Goal: Obtain resource: Download file/media

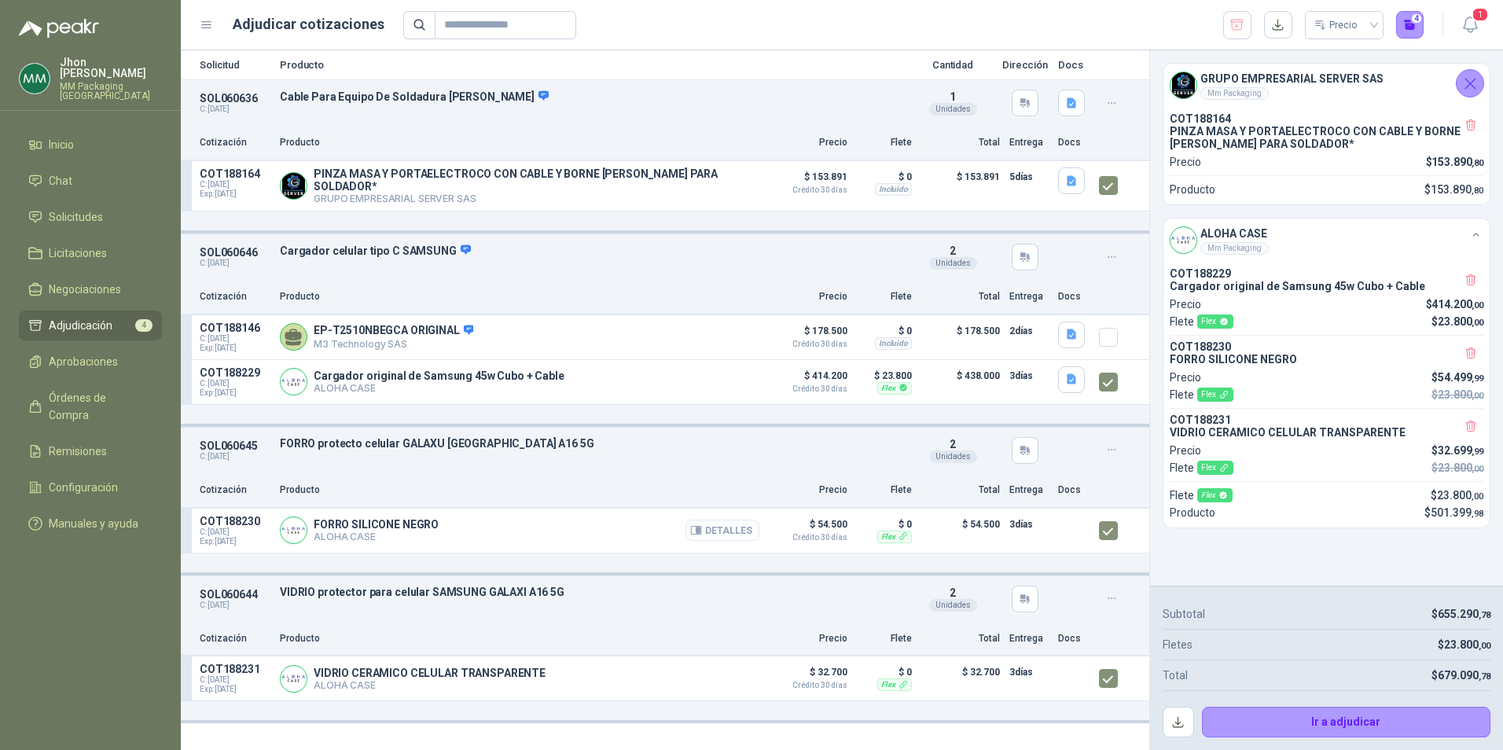
click at [738, 520] on button "Detalles" at bounding box center [722, 530] width 74 height 21
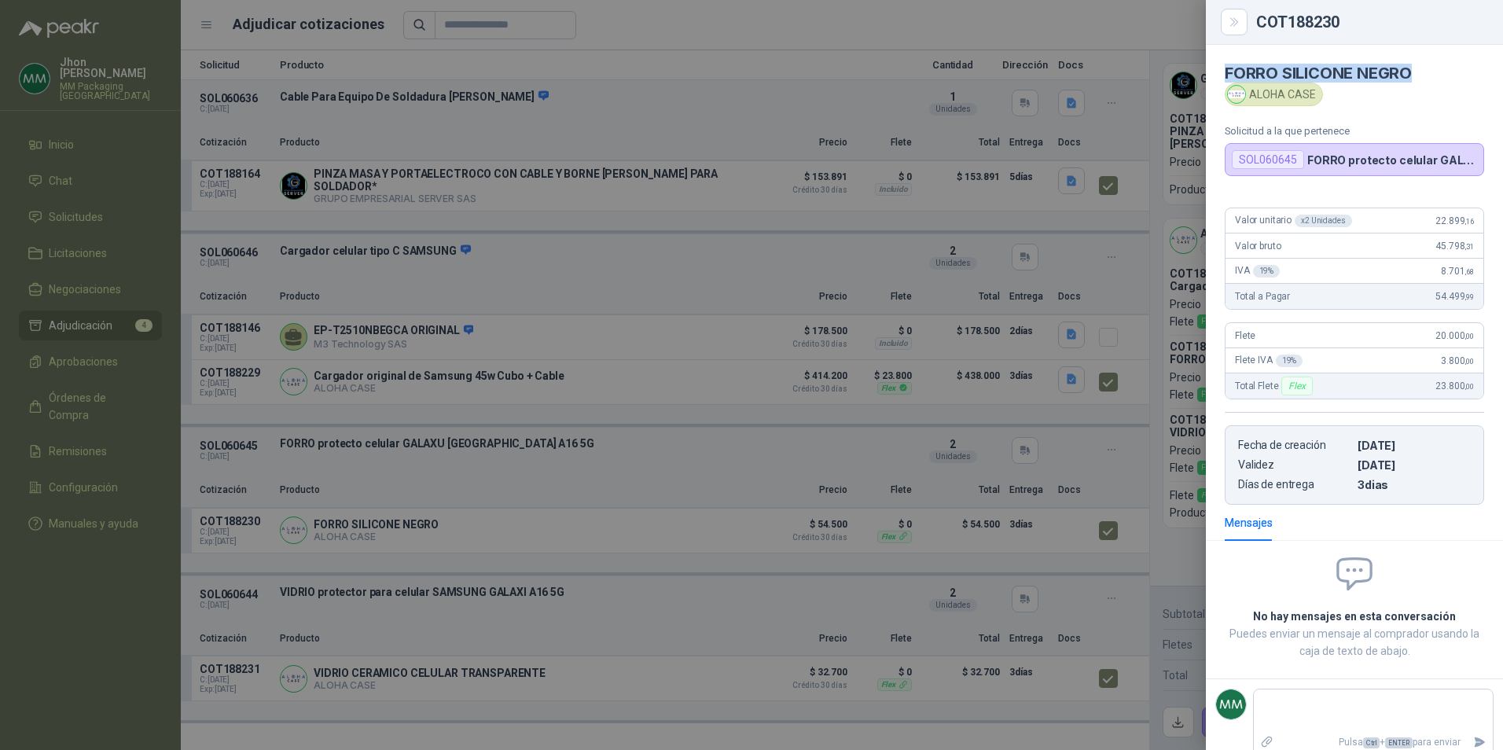
drag, startPoint x: 1417, startPoint y: 66, endPoint x: 1212, endPoint y: 74, distance: 205.3
click at [1212, 74] on article "FORRO SILICONE NEGRO ALOHA CASE Solicitud a la que pertenece SOL060645 FORRO pr…" at bounding box center [1354, 110] width 297 height 131
copy h4 "FORRO SILICONE NEGRO"
click at [603, 299] on div at bounding box center [751, 375] width 1503 height 750
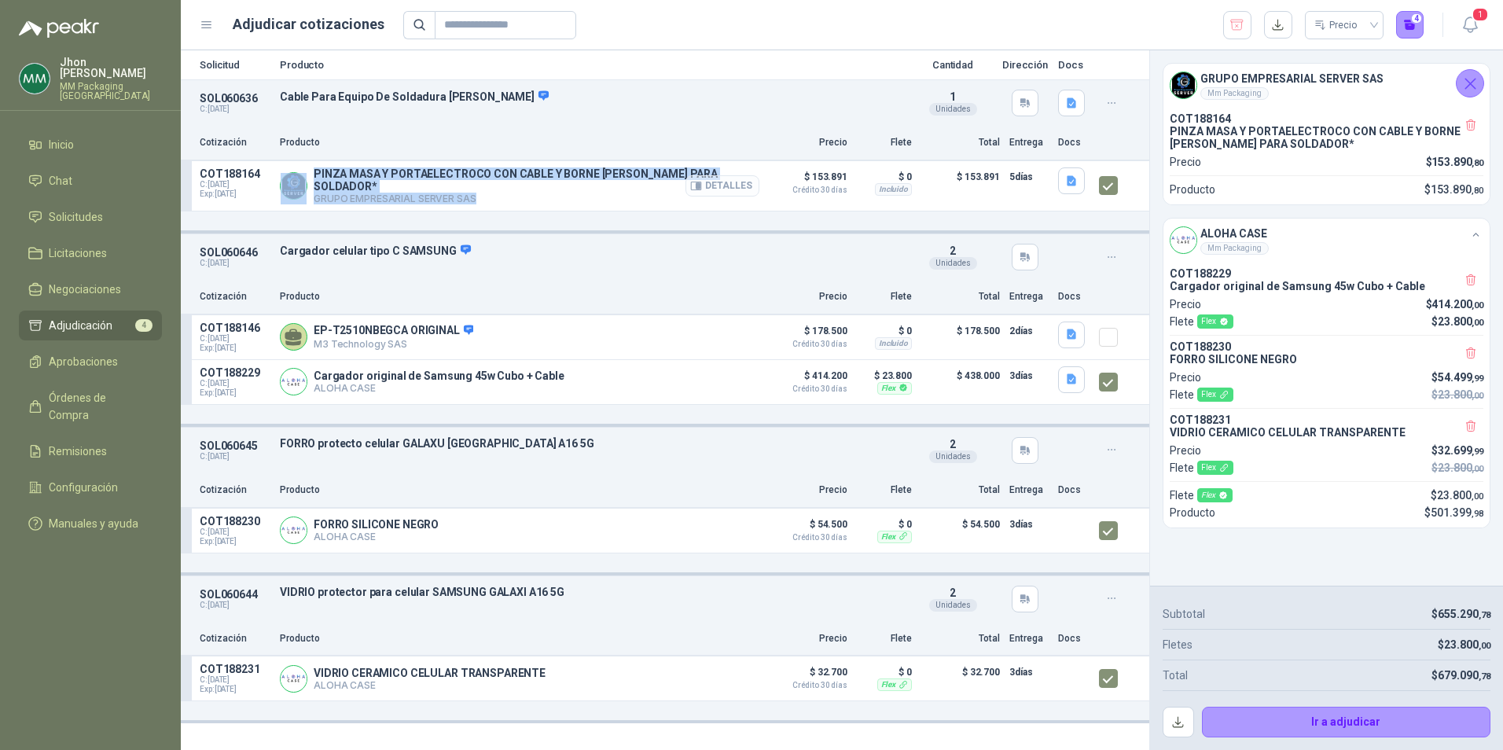
drag, startPoint x: 310, startPoint y: 174, endPoint x: 734, endPoint y: 172, distance: 424.5
click at [734, 172] on div "PINZA MASA Y PORTAELECTROCO CON CABLE Y BORNE DELGADO PARA SOLDADOR* GRUPO EMPR…" at bounding box center [520, 185] width 480 height 37
copy div "PINZA MASA Y PORTAELECTROCO CON CABLE Y BORNE DELGADO PARA SOLDADOR* GRUPO EMPR…"
click at [732, 175] on button "Detalles" at bounding box center [722, 185] width 74 height 21
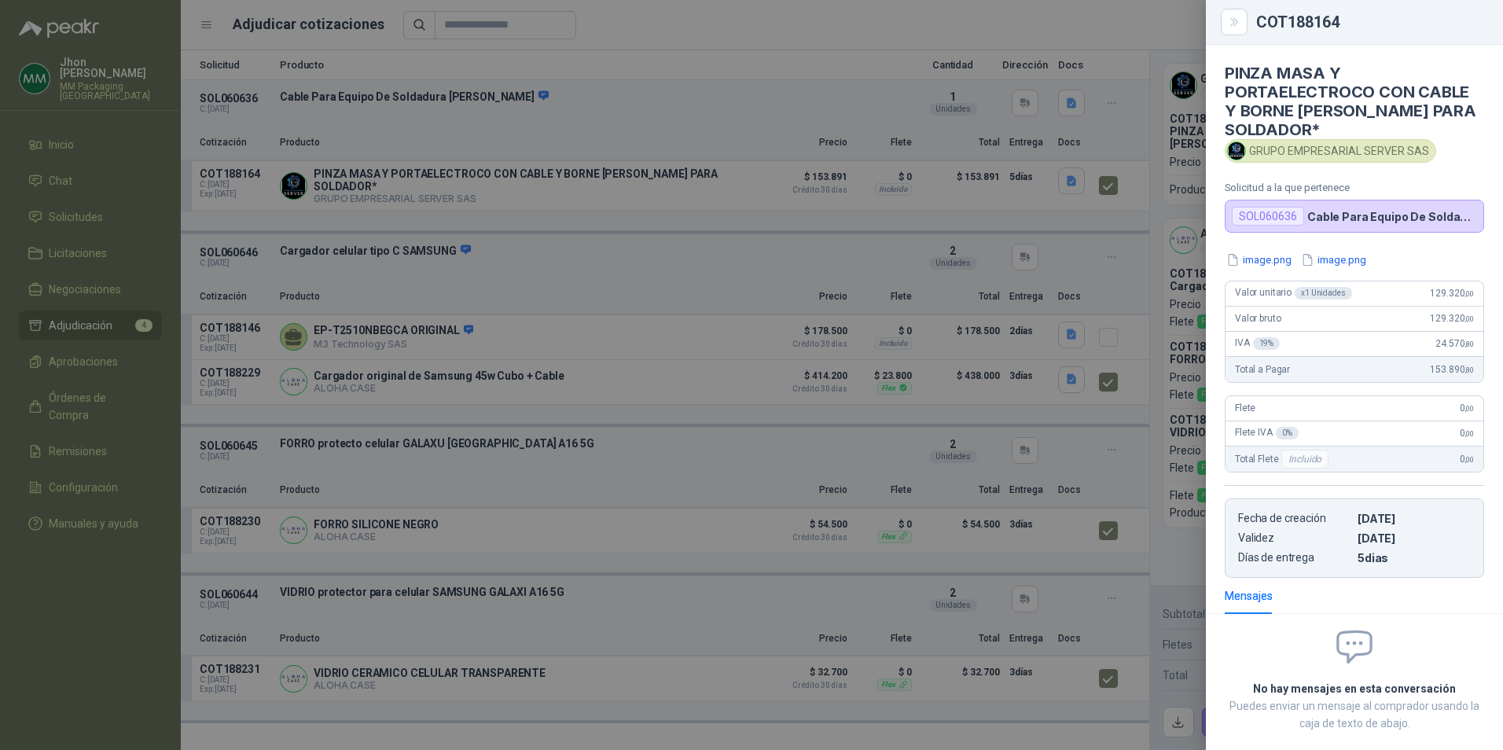
click at [628, 139] on div at bounding box center [751, 375] width 1503 height 750
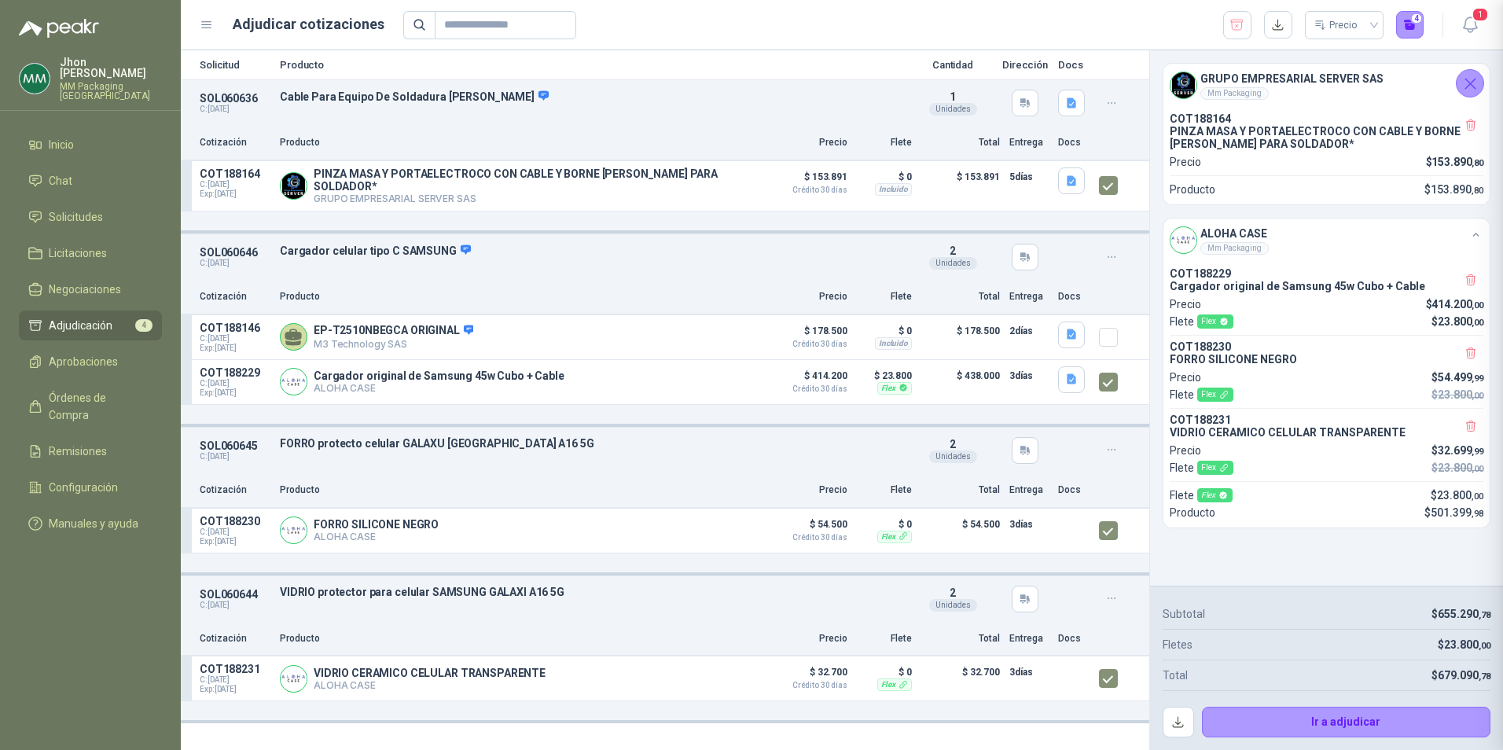
scroll to position [89, 0]
click at [736, 377] on button "Detalles" at bounding box center [722, 381] width 74 height 21
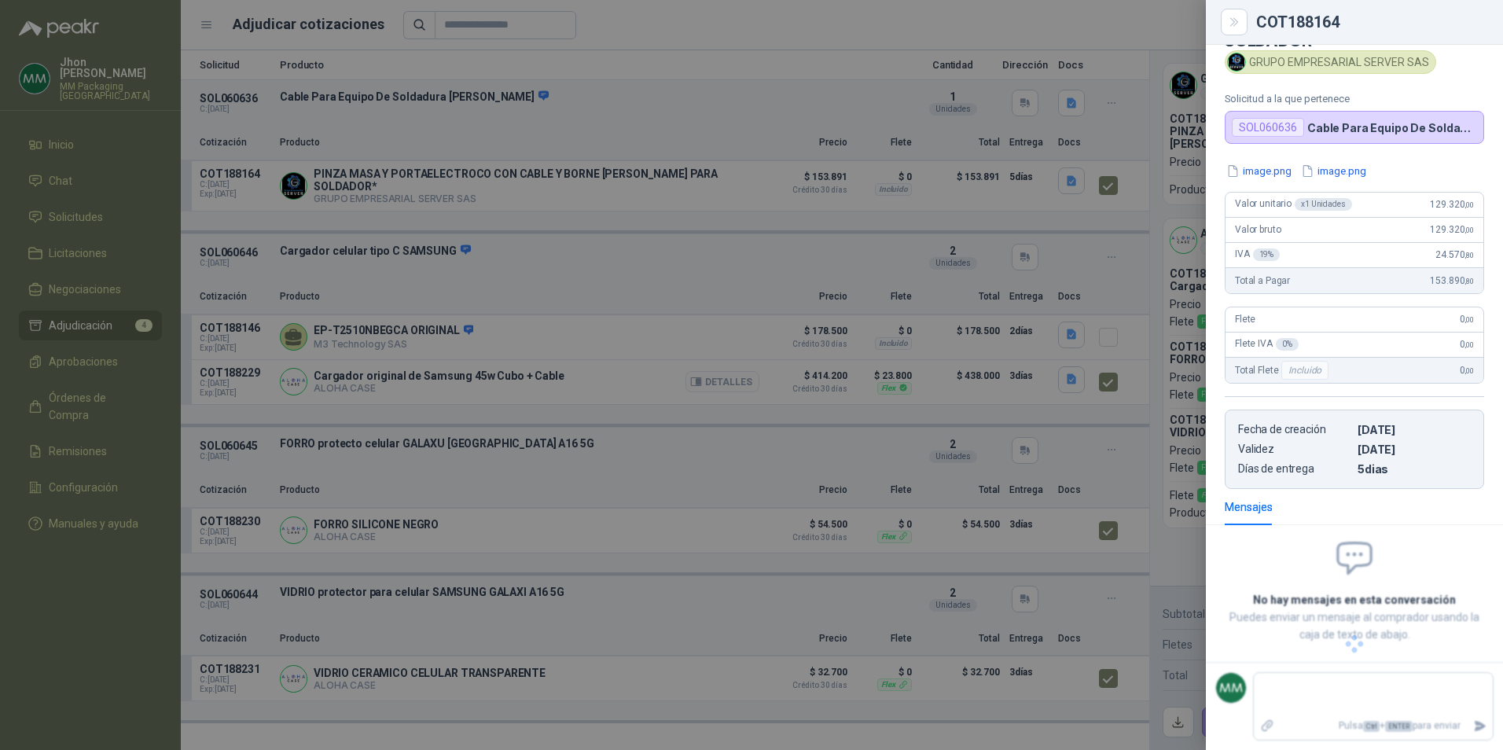
scroll to position [63, 0]
click at [753, 104] on div at bounding box center [751, 375] width 1503 height 750
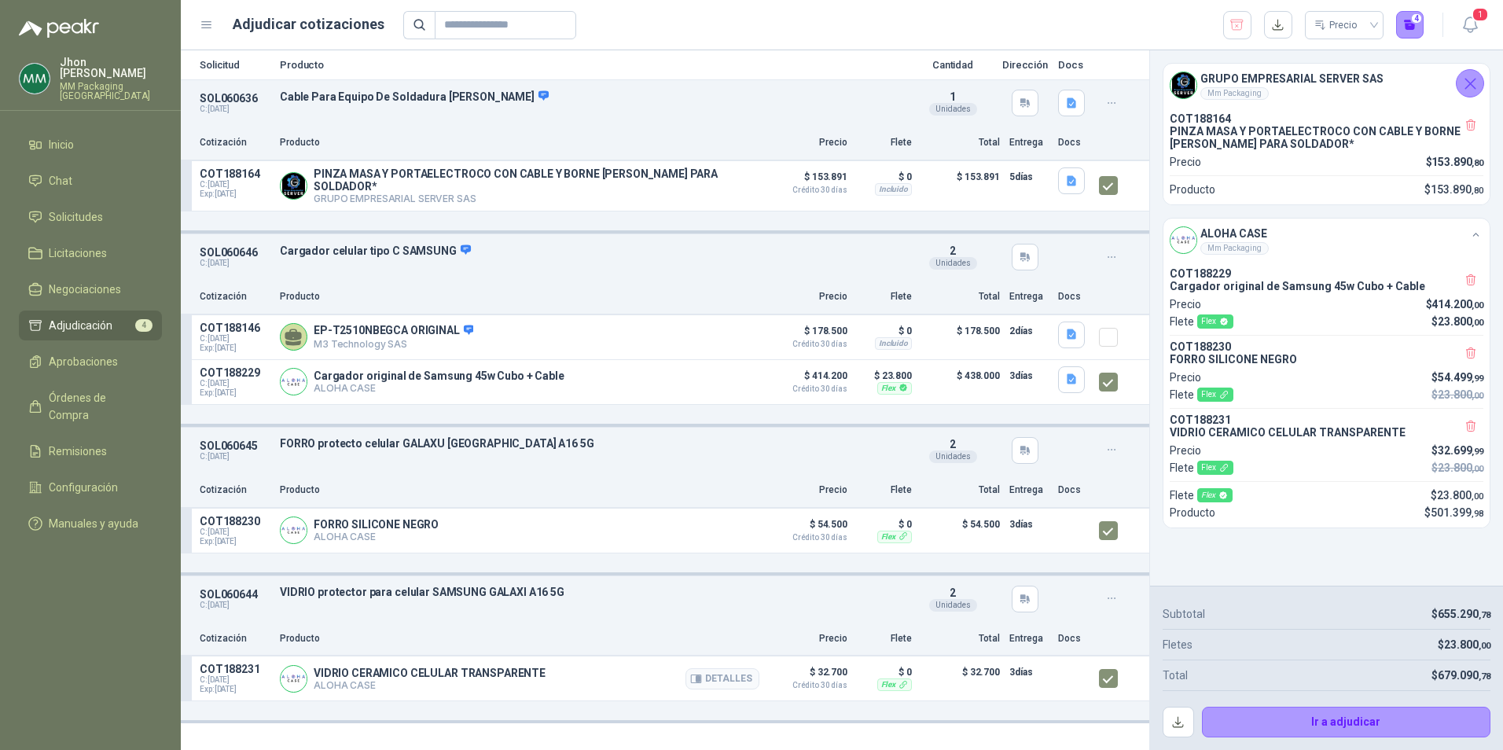
click at [623, 684] on div "VIDRIO CERAMICO CELULAR TRANSPARENTE ALOHA CASE Detalles" at bounding box center [520, 678] width 480 height 31
click at [699, 682] on icon "button" at bounding box center [696, 679] width 12 height 12
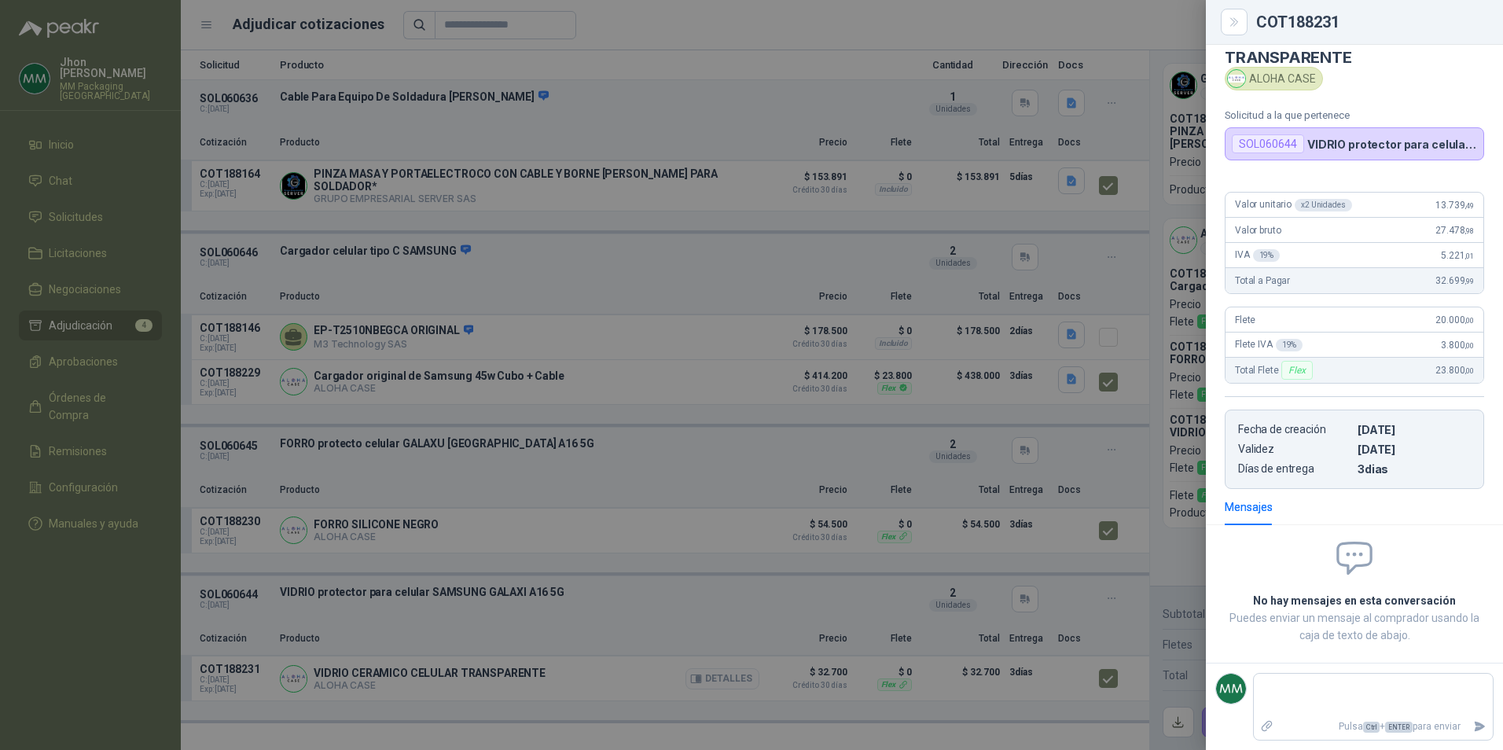
scroll to position [35, 0]
click at [1231, 20] on icon "Close" at bounding box center [1234, 22] width 13 height 13
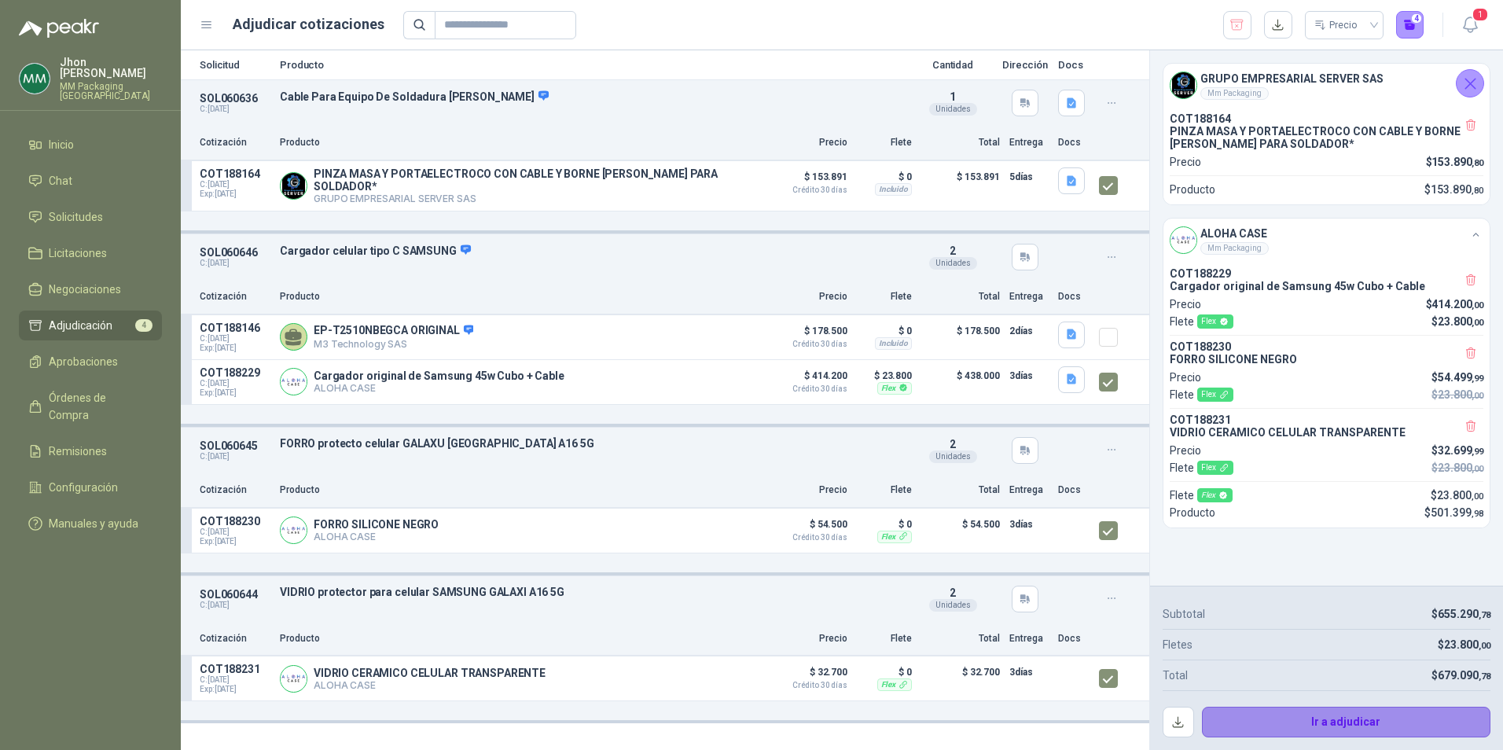
click at [1325, 715] on button "Ir a adjudicar" at bounding box center [1346, 722] width 289 height 31
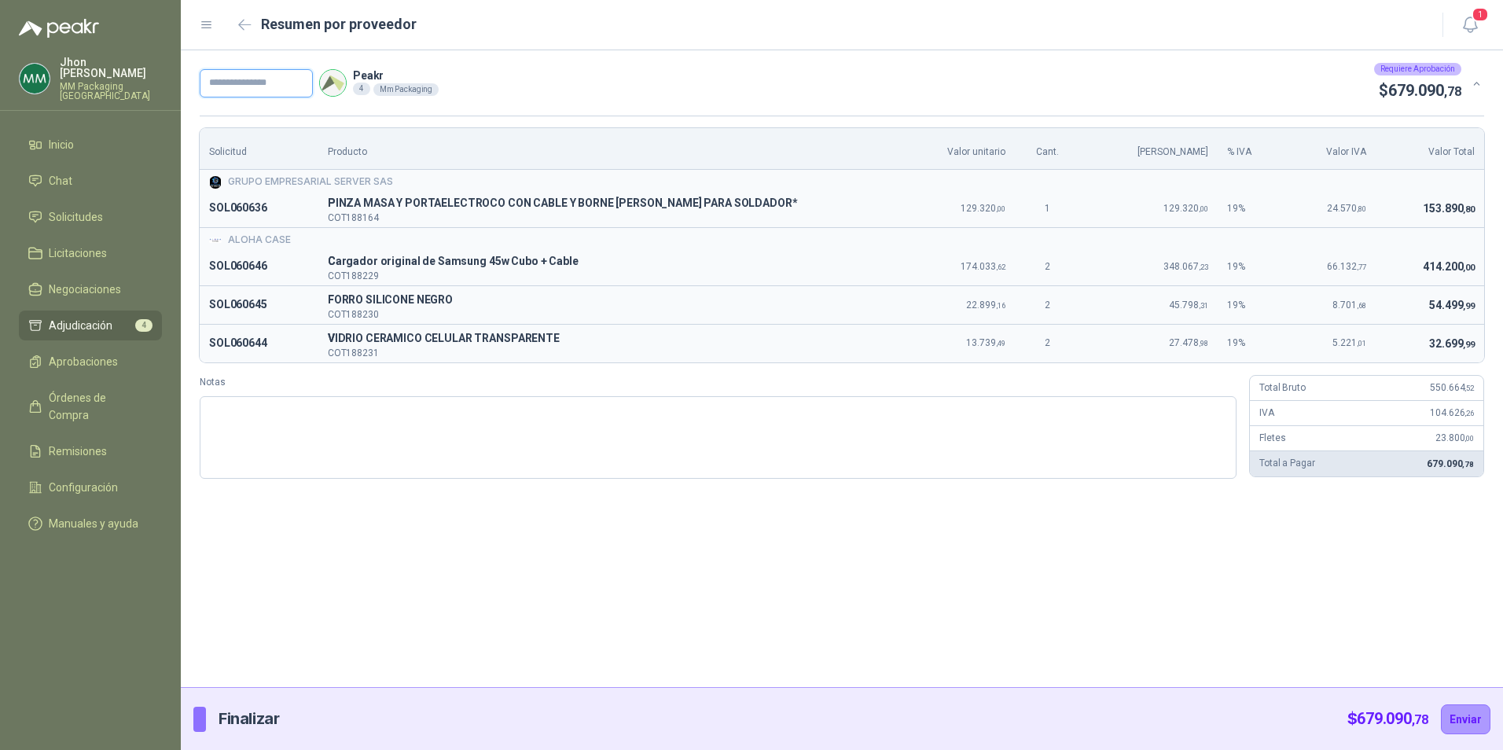
click at [238, 82] on input "text" at bounding box center [256, 83] width 113 height 28
paste input "*******"
type input "*******"
click at [1464, 715] on button "Enviar" at bounding box center [1466, 719] width 50 height 30
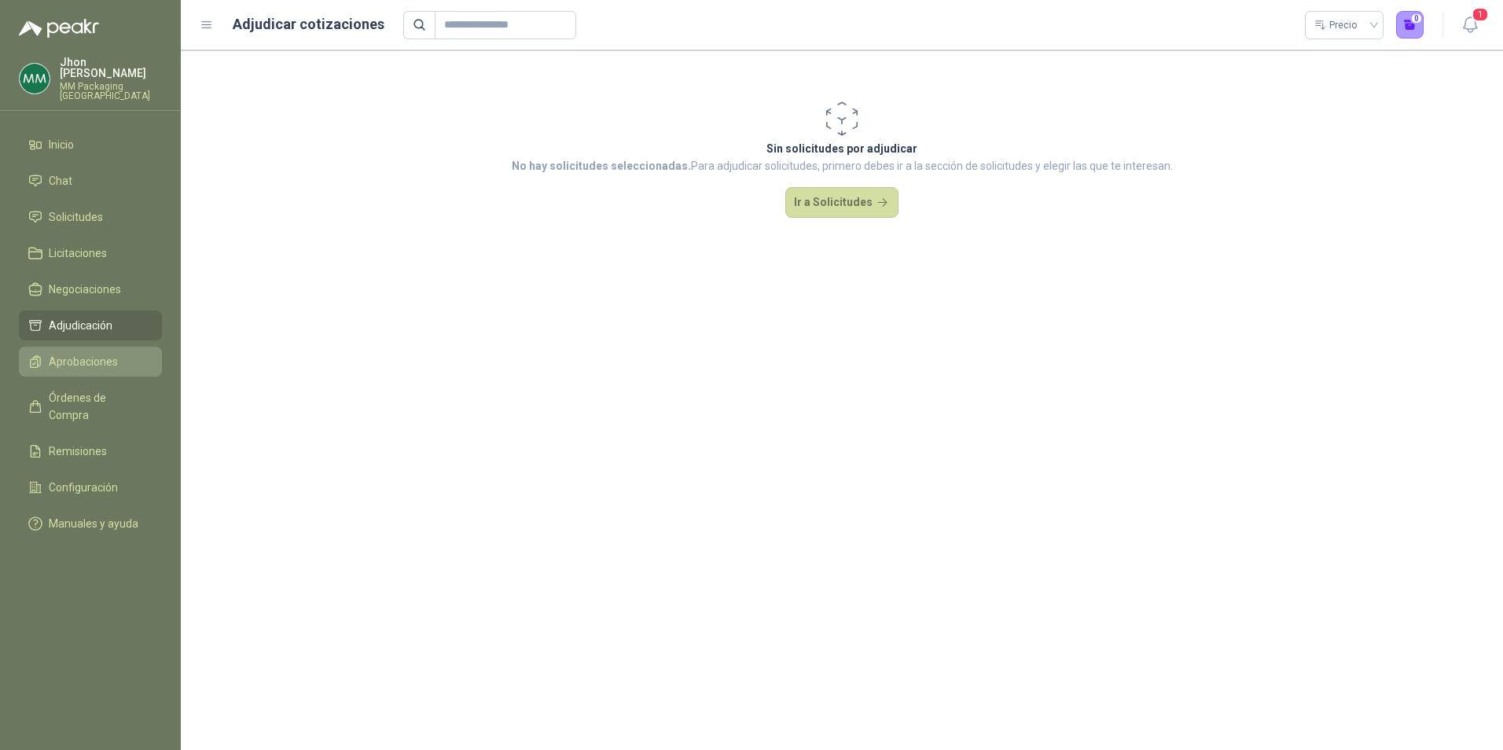
click at [70, 353] on span "Aprobaciones" at bounding box center [83, 361] width 69 height 17
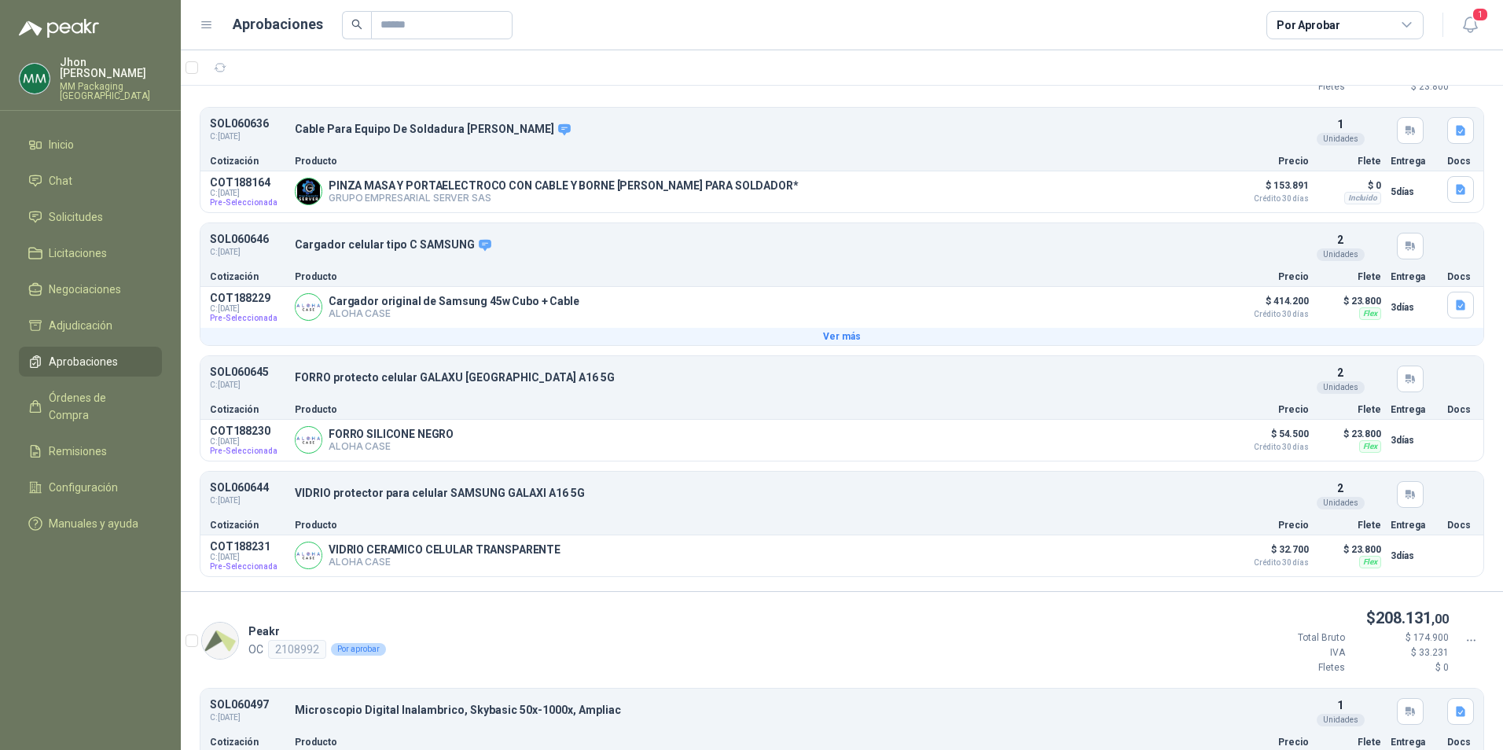
scroll to position [154, 0]
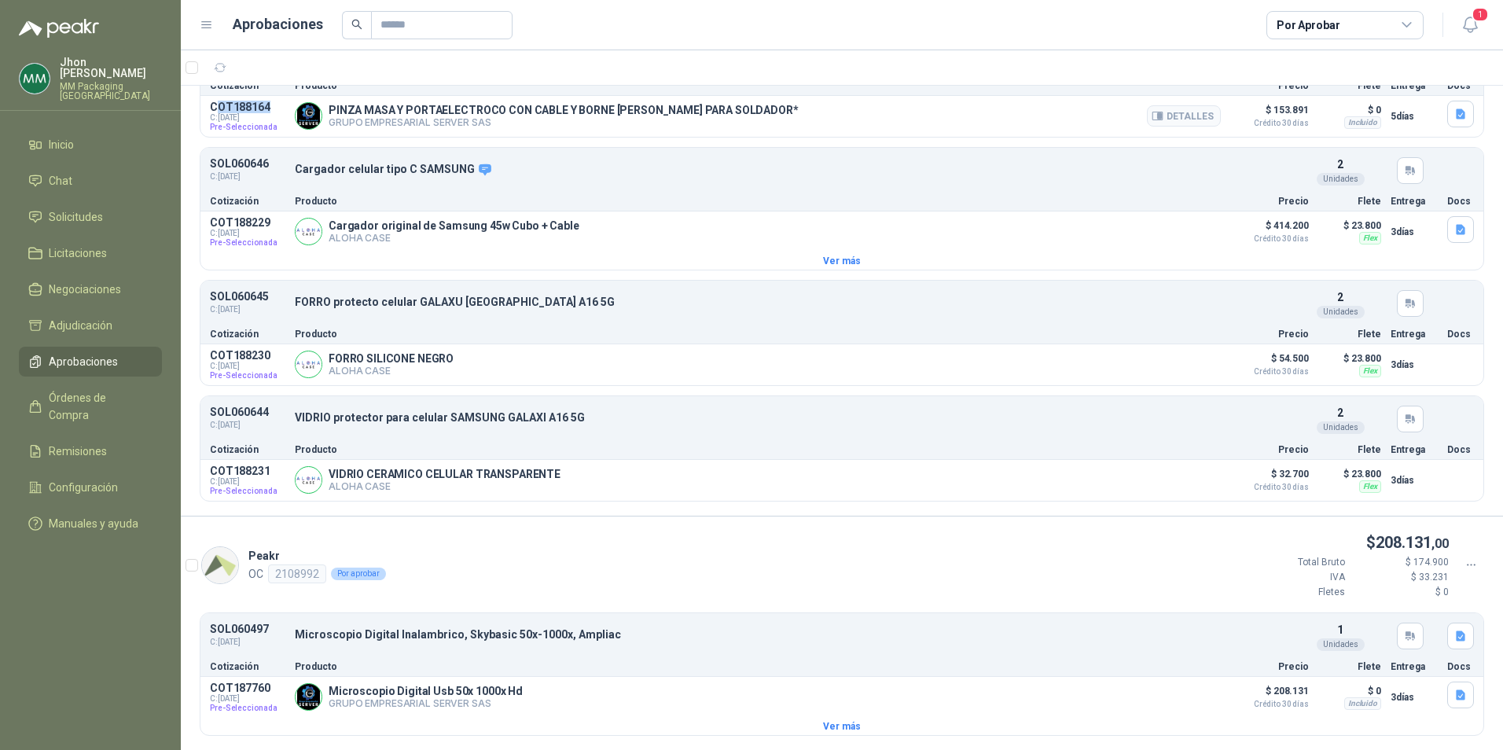
drag, startPoint x: 248, startPoint y: 102, endPoint x: 275, endPoint y: 106, distance: 27.0
click at [275, 106] on p "COT188164" at bounding box center [247, 107] width 75 height 13
drag, startPoint x: 275, startPoint y: 106, endPoint x: 259, endPoint y: 100, distance: 17.7
click at [259, 101] on p "COT188164" at bounding box center [247, 107] width 75 height 13
drag, startPoint x: 270, startPoint y: 102, endPoint x: 204, endPoint y: 103, distance: 66.8
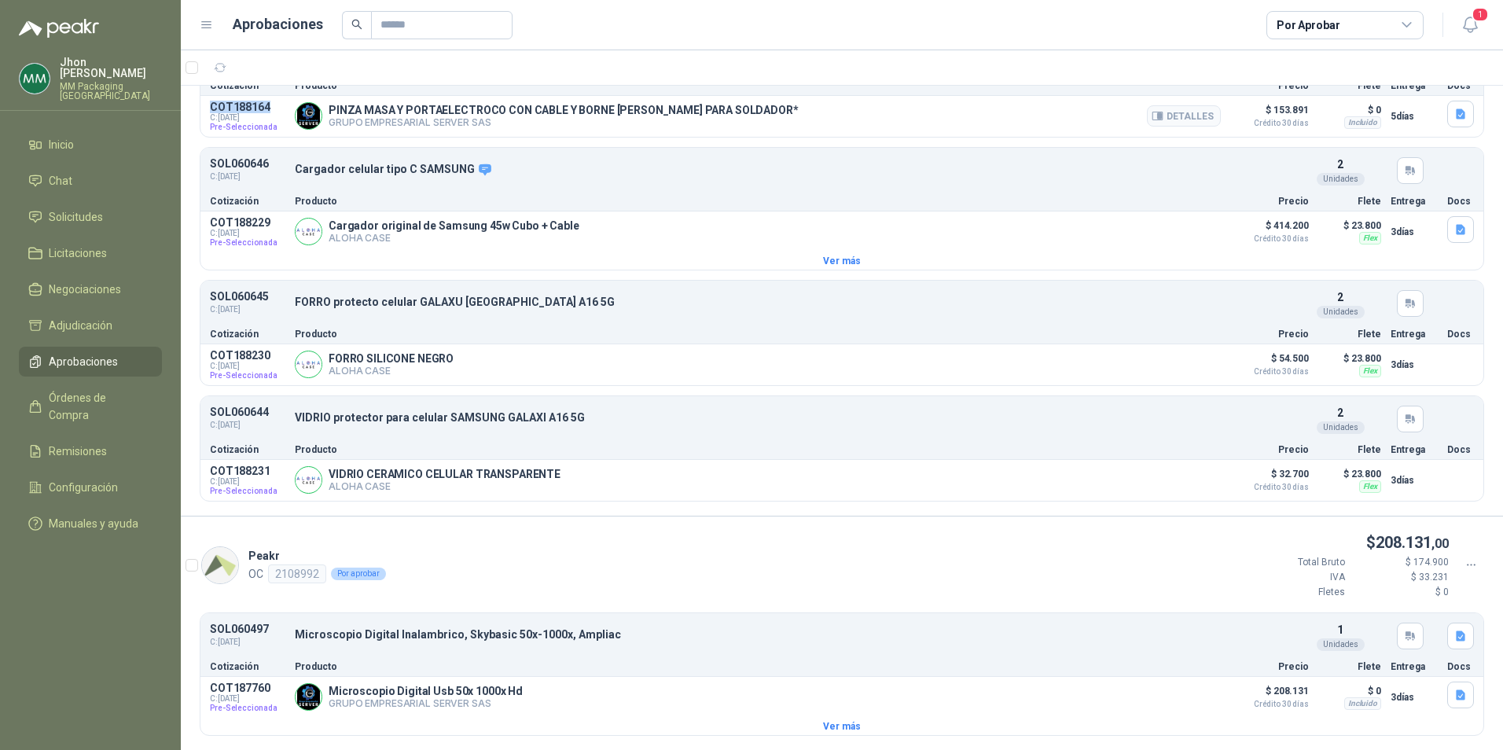
click at [204, 103] on article "COT188164 C: 14/10/2025 Pre-Seleccionada PINZA MASA Y PORTAELECTROCO CON CABLE …" at bounding box center [841, 116] width 1283 height 41
copy p "COT188164"
drag, startPoint x: 272, startPoint y: 220, endPoint x: 193, endPoint y: 222, distance: 79.4
click at [193, 222] on div "SOL060636 C: 09/10/2025 Cable Para Equipo De Soldadura Borne Delgado Detalles 1…" at bounding box center [842, 266] width 1322 height 470
copy p "COT188229"
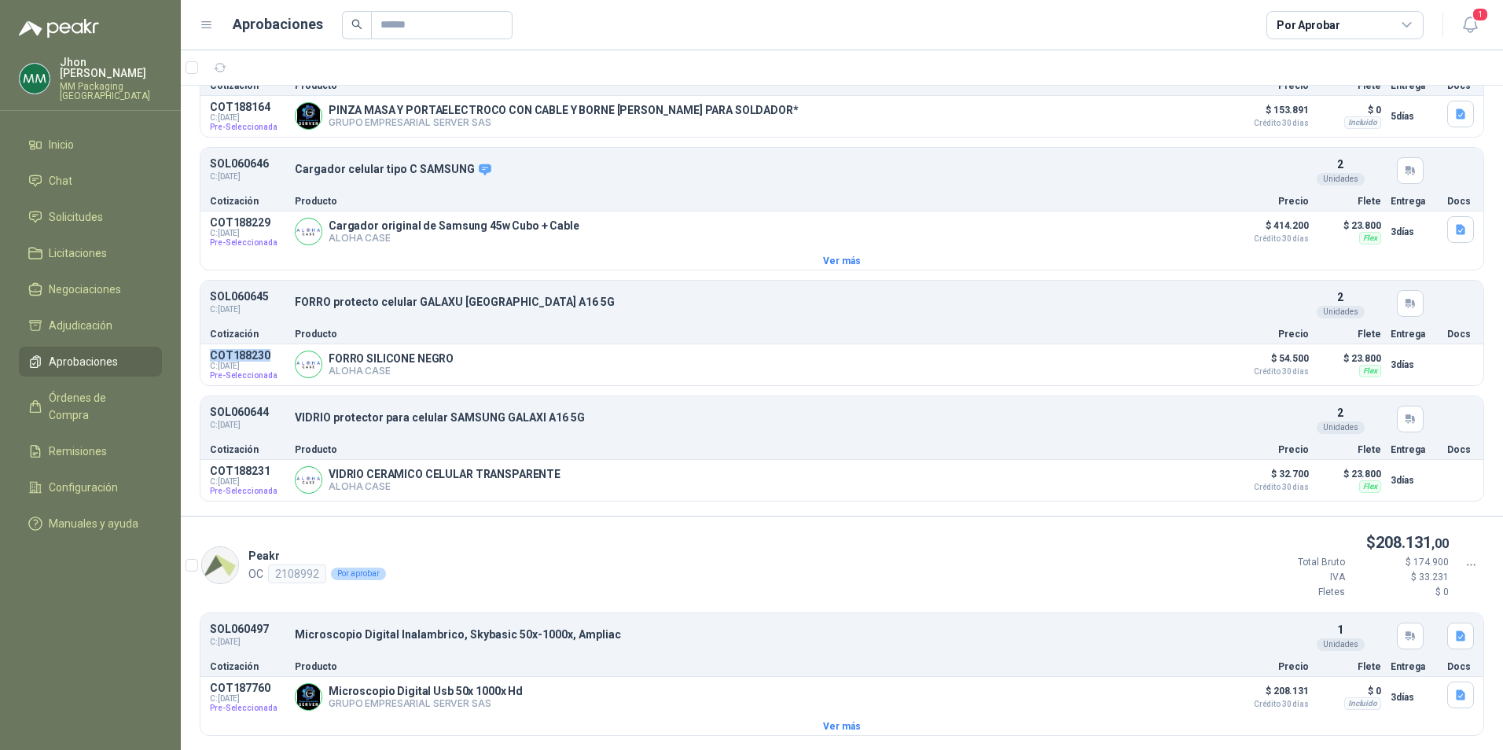
drag, startPoint x: 266, startPoint y: 350, endPoint x: 183, endPoint y: 351, distance: 83.3
click at [183, 351] on div "SOL060636 C: 09/10/2025 Cable Para Equipo De Soldadura Borne Delgado Detalles 1…" at bounding box center [842, 266] width 1322 height 470
copy p "COT188230"
drag, startPoint x: 270, startPoint y: 469, endPoint x: 205, endPoint y: 471, distance: 64.5
click at [205, 471] on article "COT188231 C: 14/10/2025 Pre-Seleccionada VIDRIO CERAMICO CELULAR TRANSPARENTE A…" at bounding box center [841, 480] width 1283 height 41
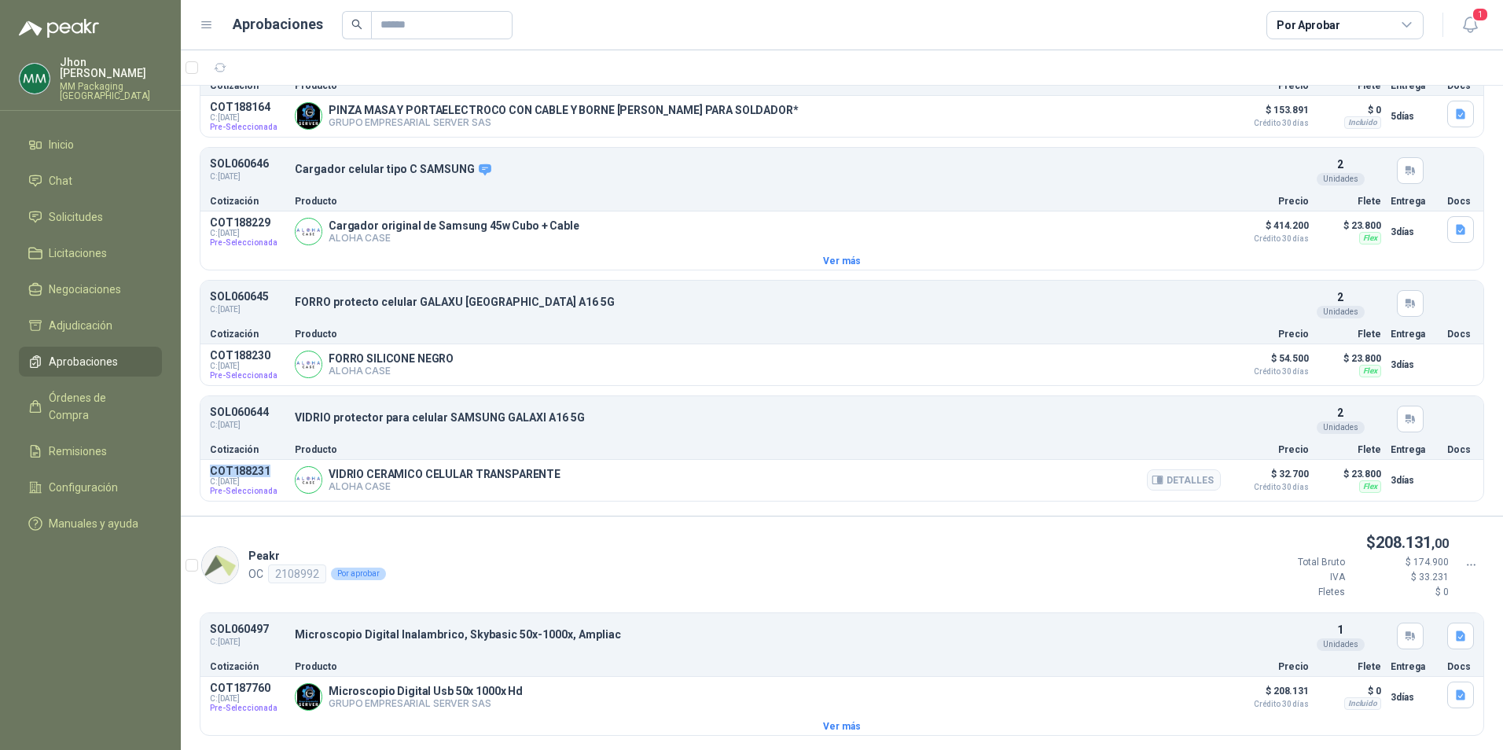
copy p "COT188231"
click at [50, 208] on span "Solicitudes" at bounding box center [76, 216] width 54 height 17
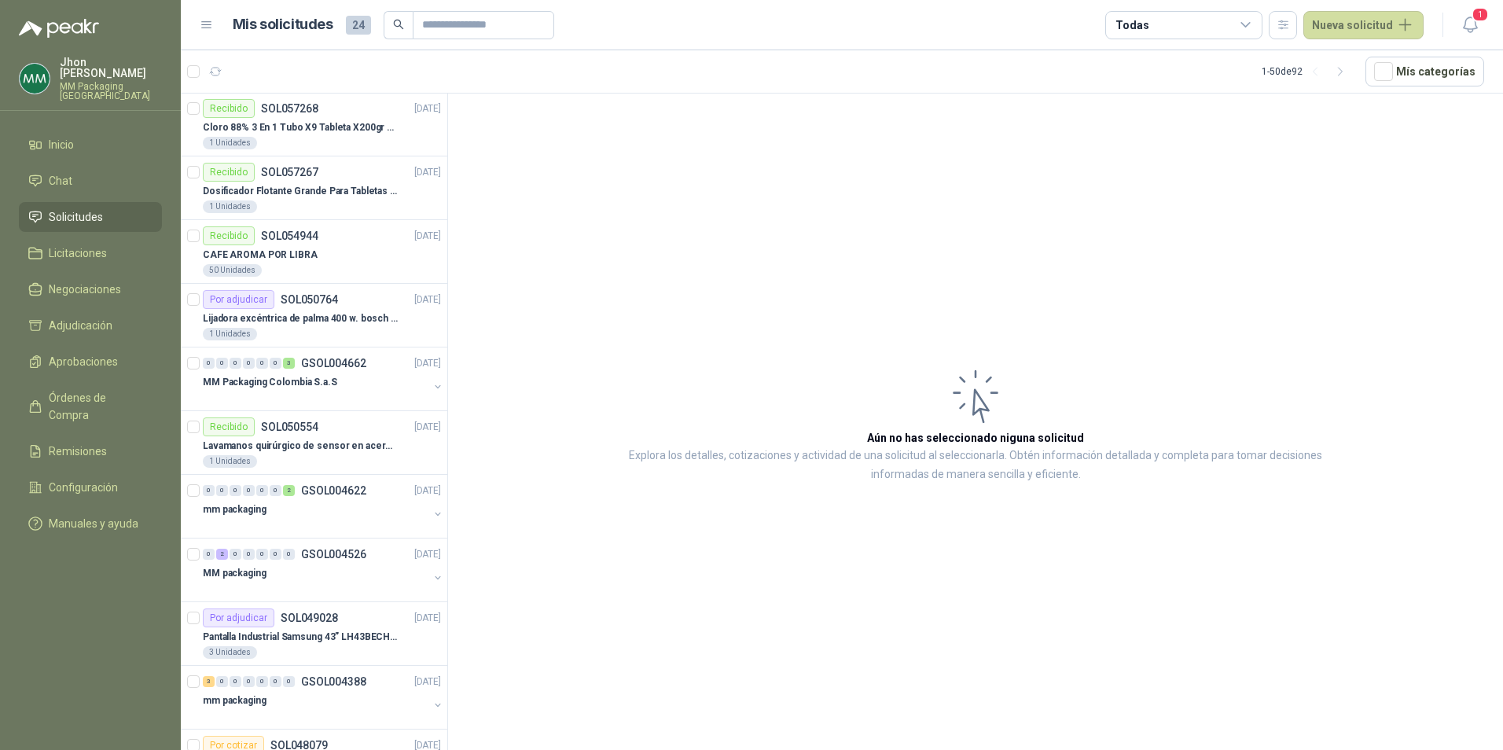
scroll to position [786, 0]
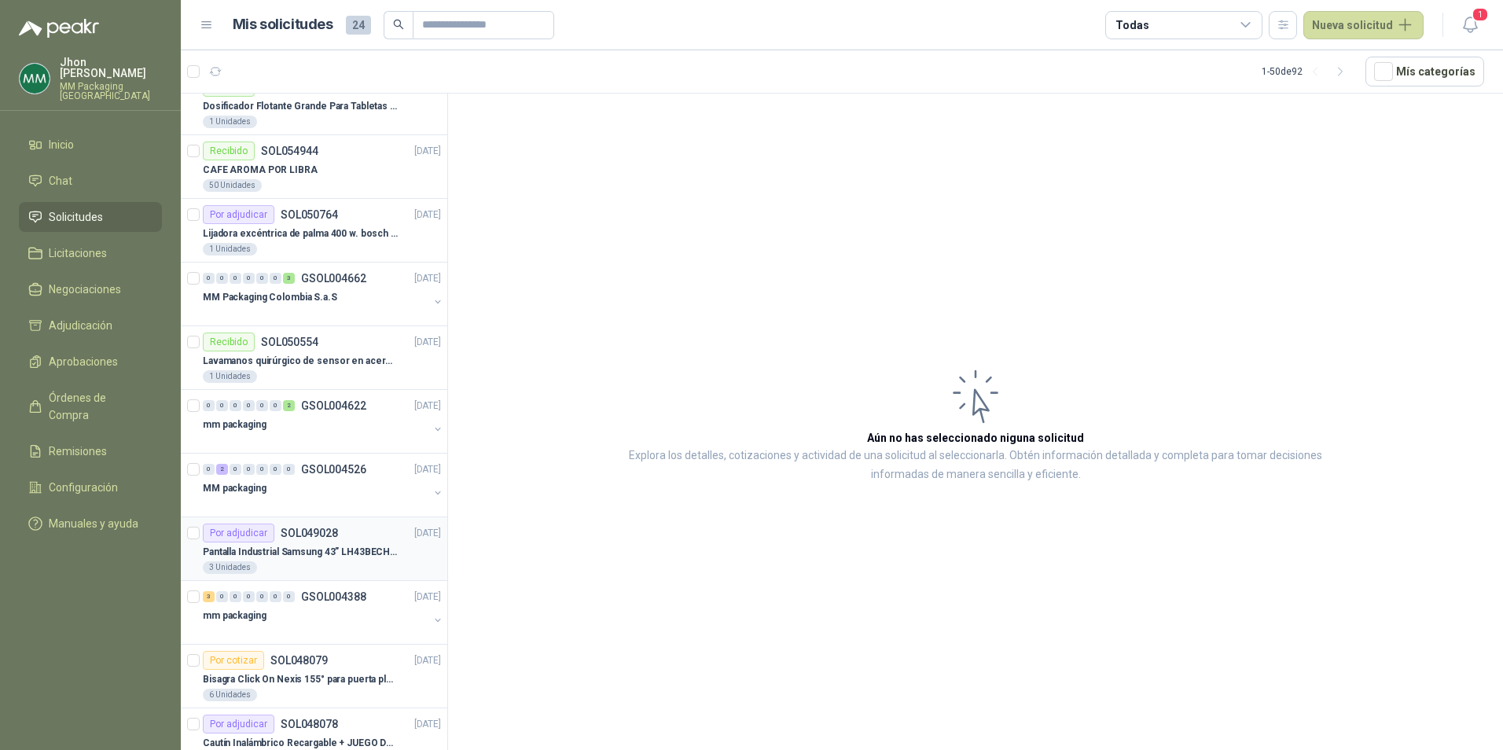
click at [307, 542] on div "Pantalla Industrial Samsung 43” LH43BECHLGKXZL BE43C-H" at bounding box center [322, 551] width 238 height 19
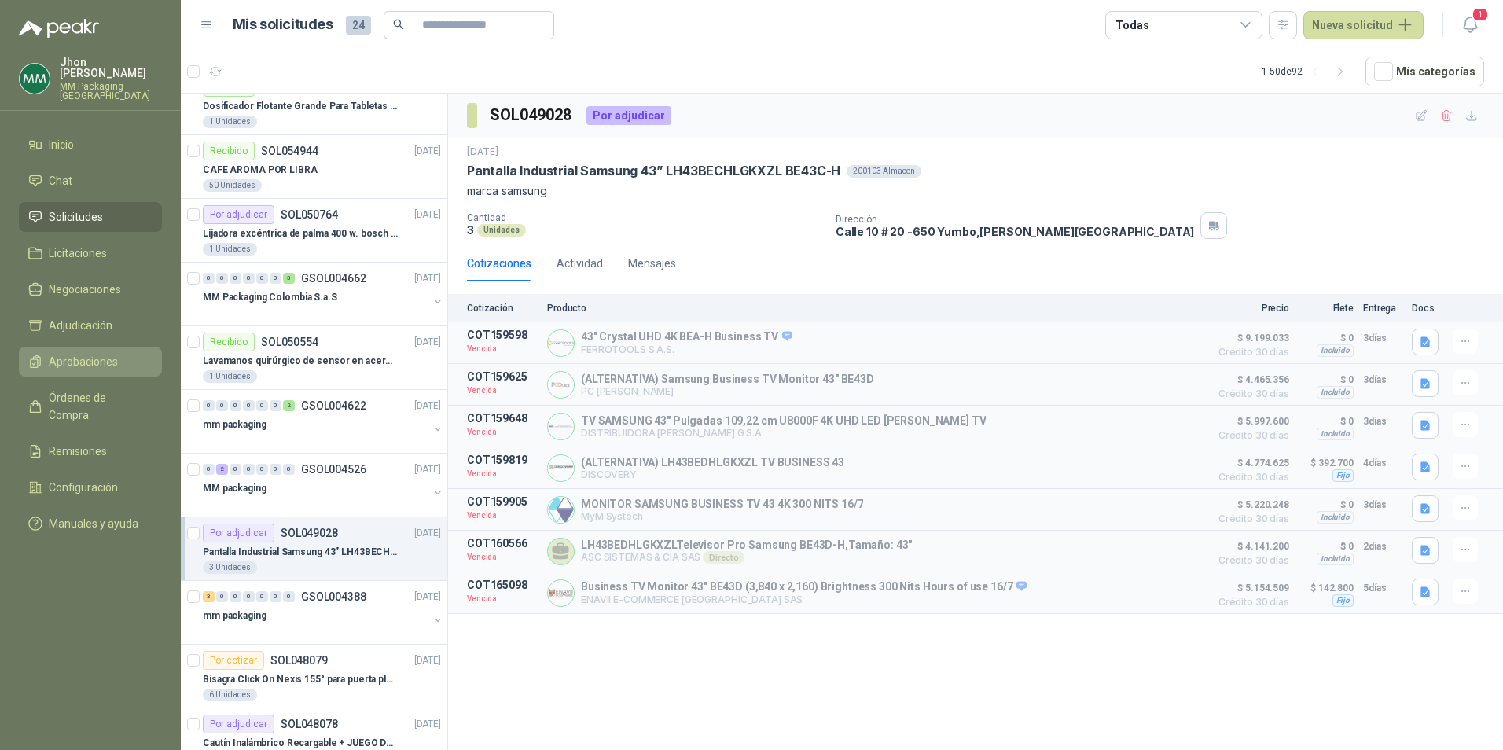
click at [57, 362] on link "Aprobaciones" at bounding box center [90, 362] width 143 height 30
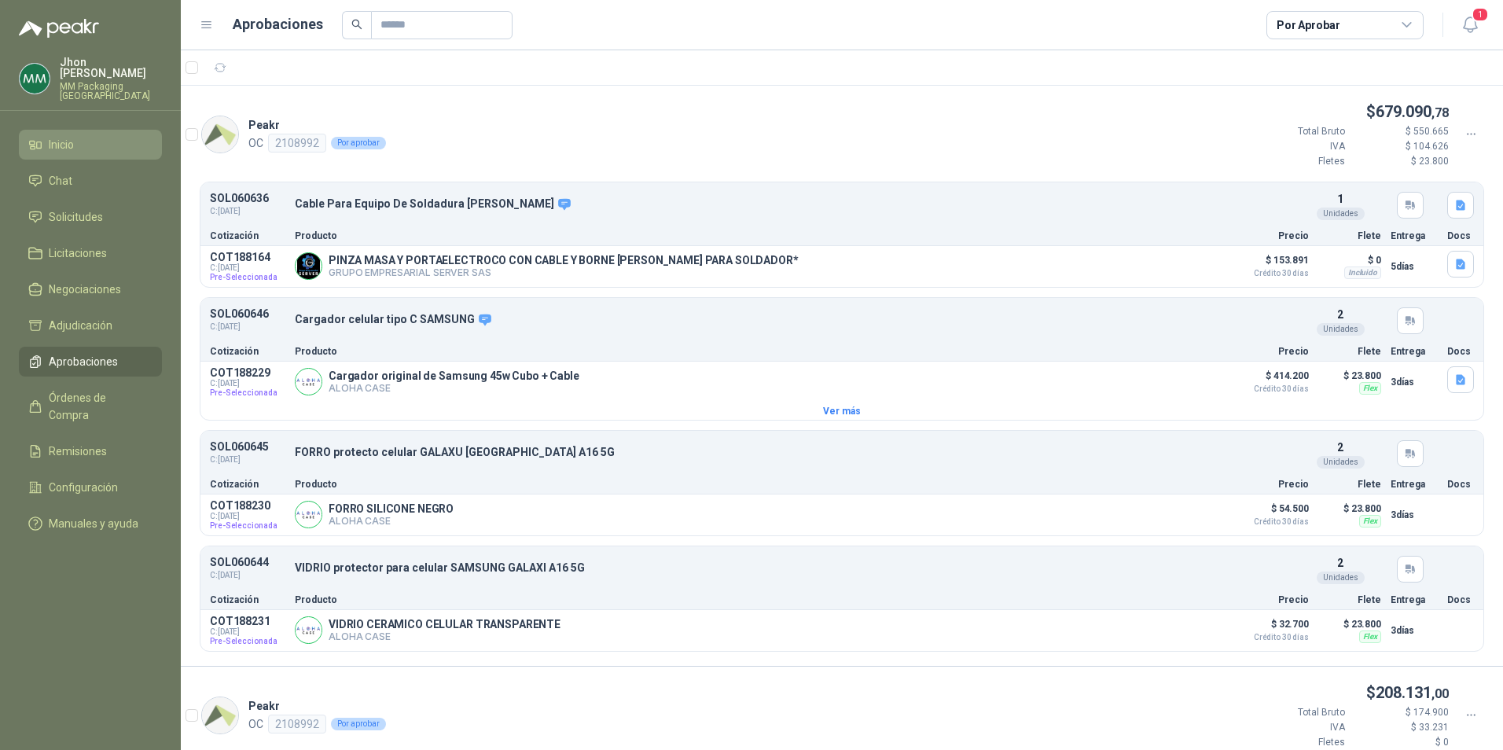
click at [83, 136] on li "Inicio" at bounding box center [90, 144] width 124 height 17
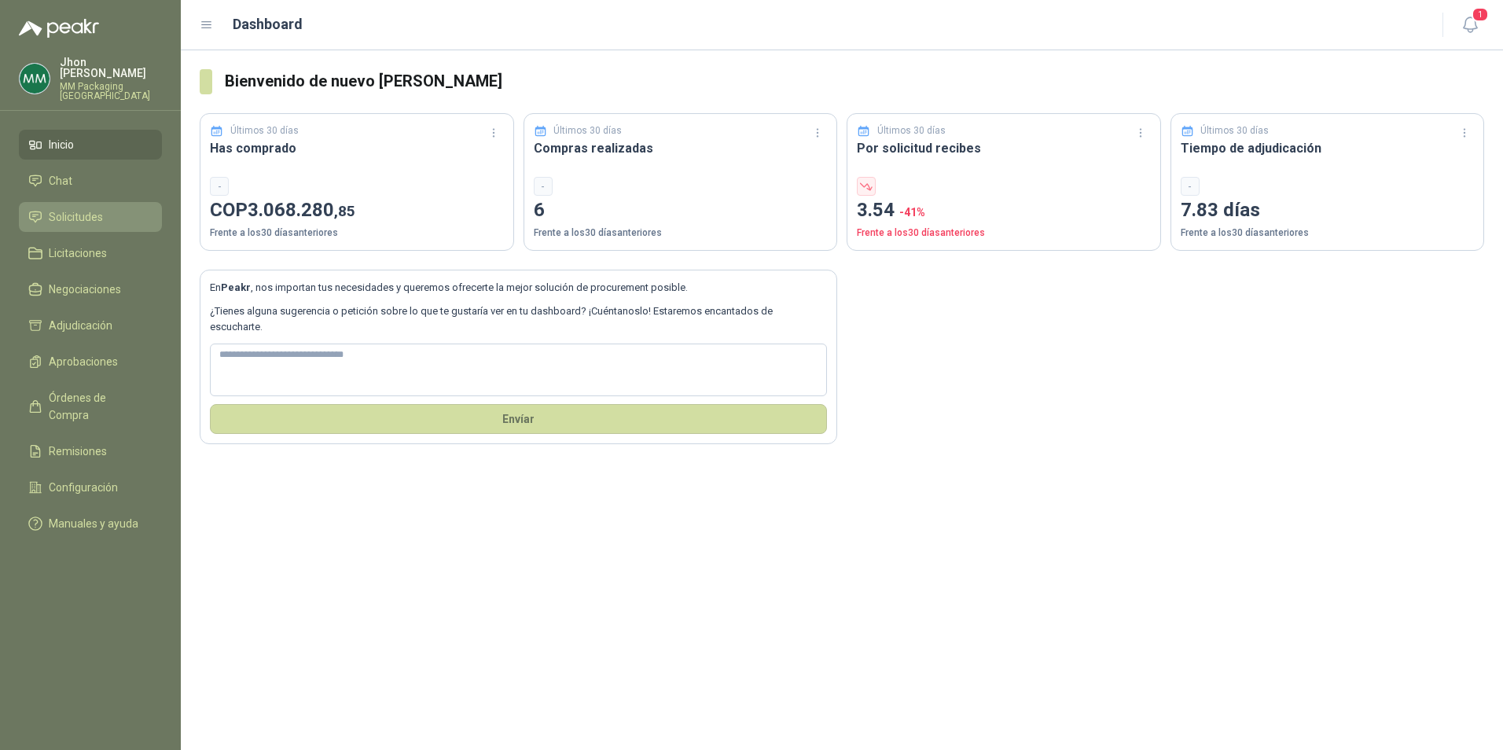
click at [94, 202] on link "Solicitudes" at bounding box center [90, 217] width 143 height 30
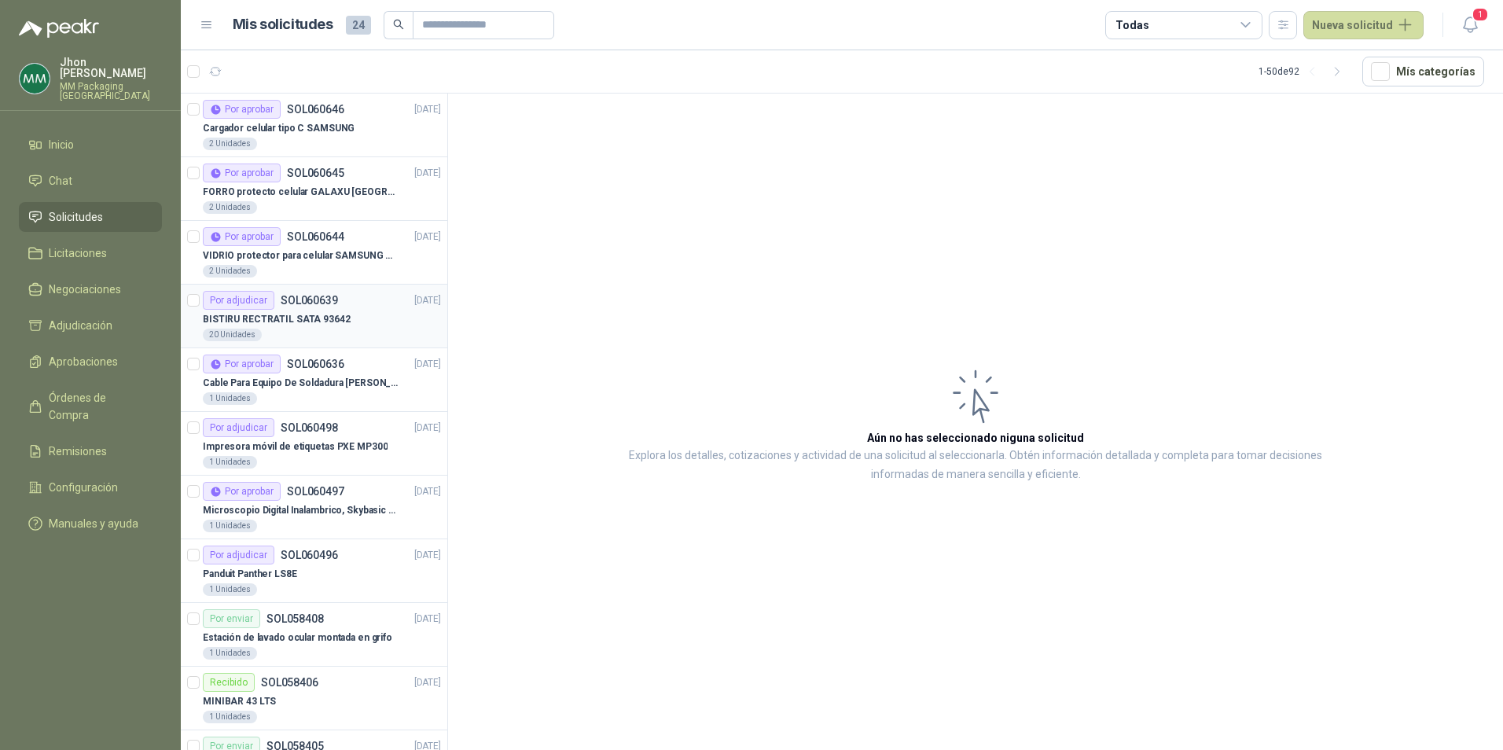
click at [340, 321] on p "BISTIRU RECTRATIL SATA 93642" at bounding box center [277, 319] width 148 height 15
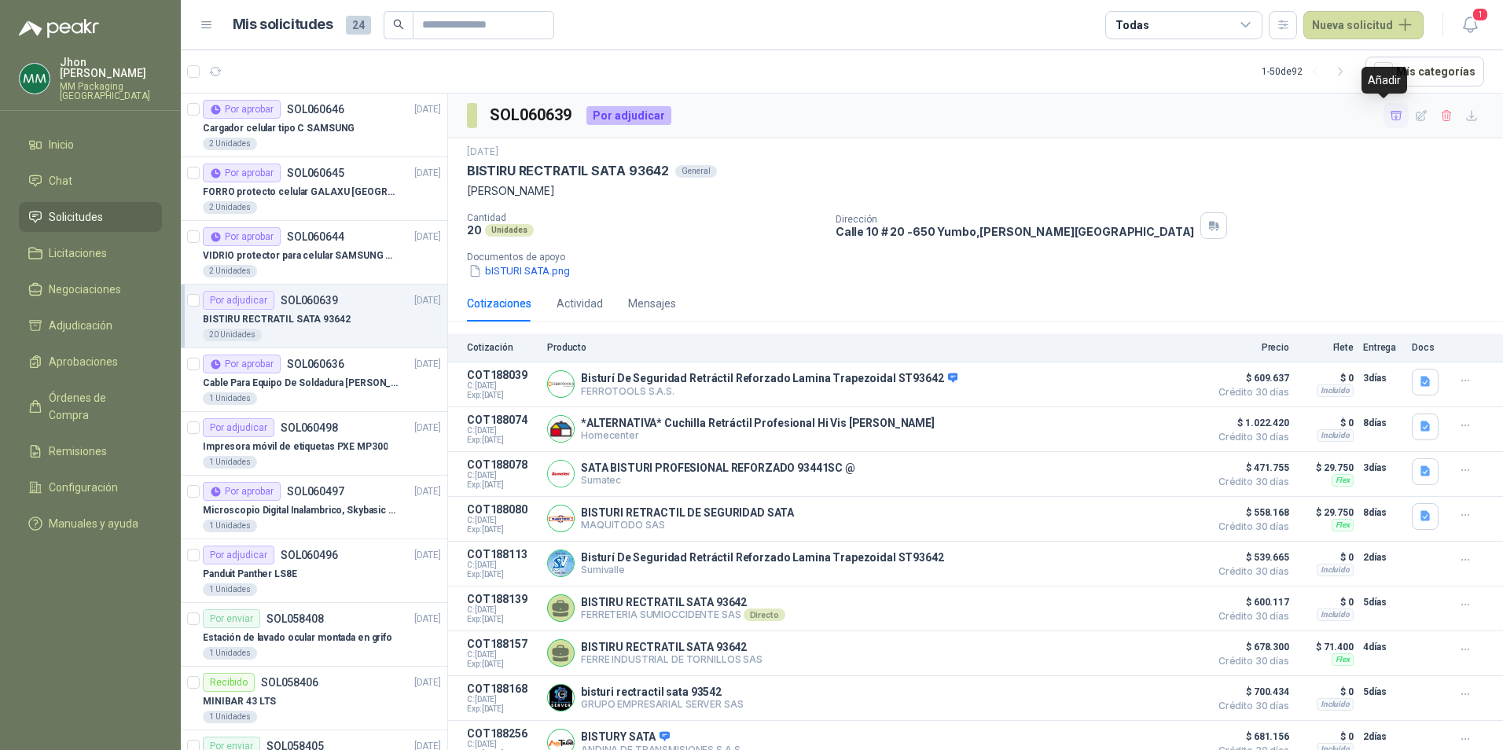
click at [1390, 119] on icon "button" at bounding box center [1396, 115] width 13 height 13
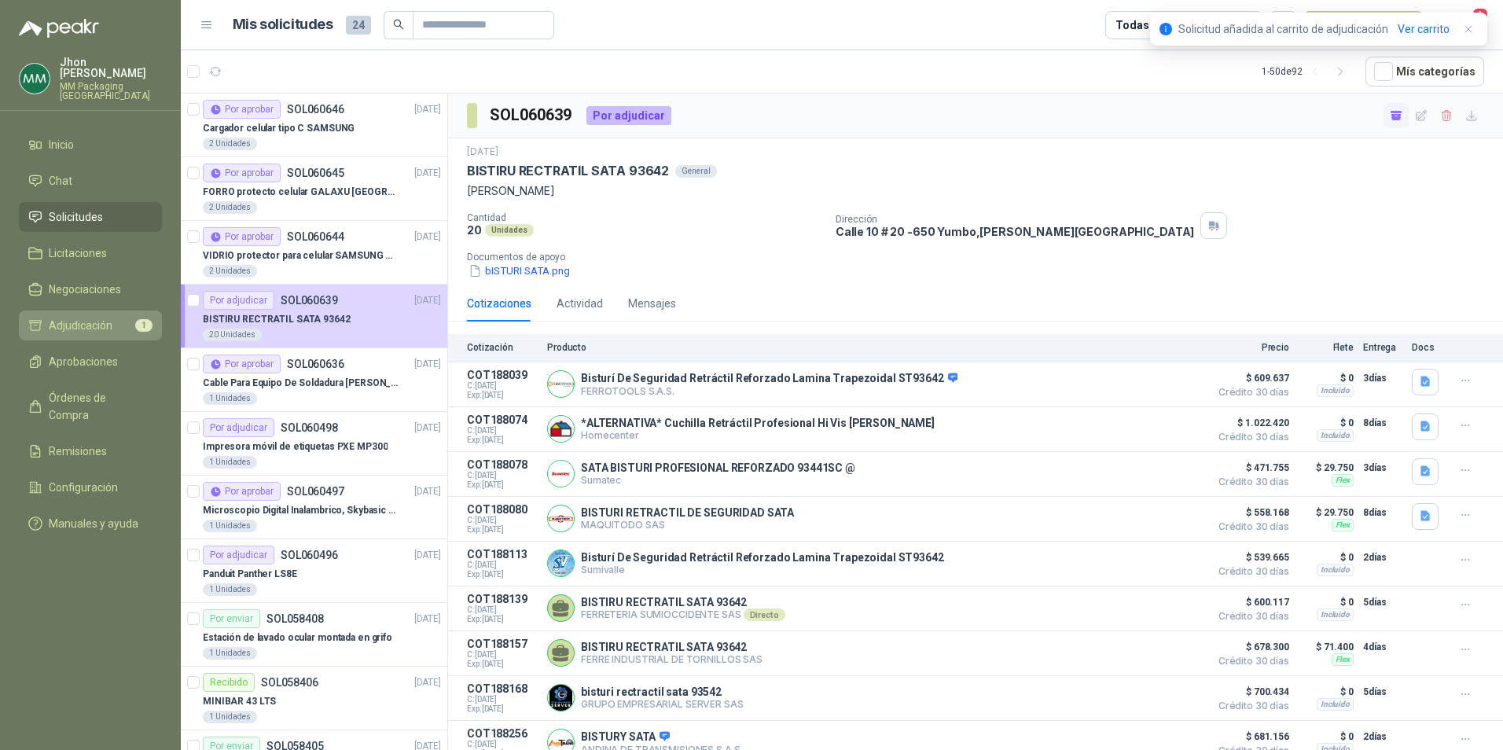
click at [81, 317] on span "Adjudicación" at bounding box center [81, 325] width 64 height 17
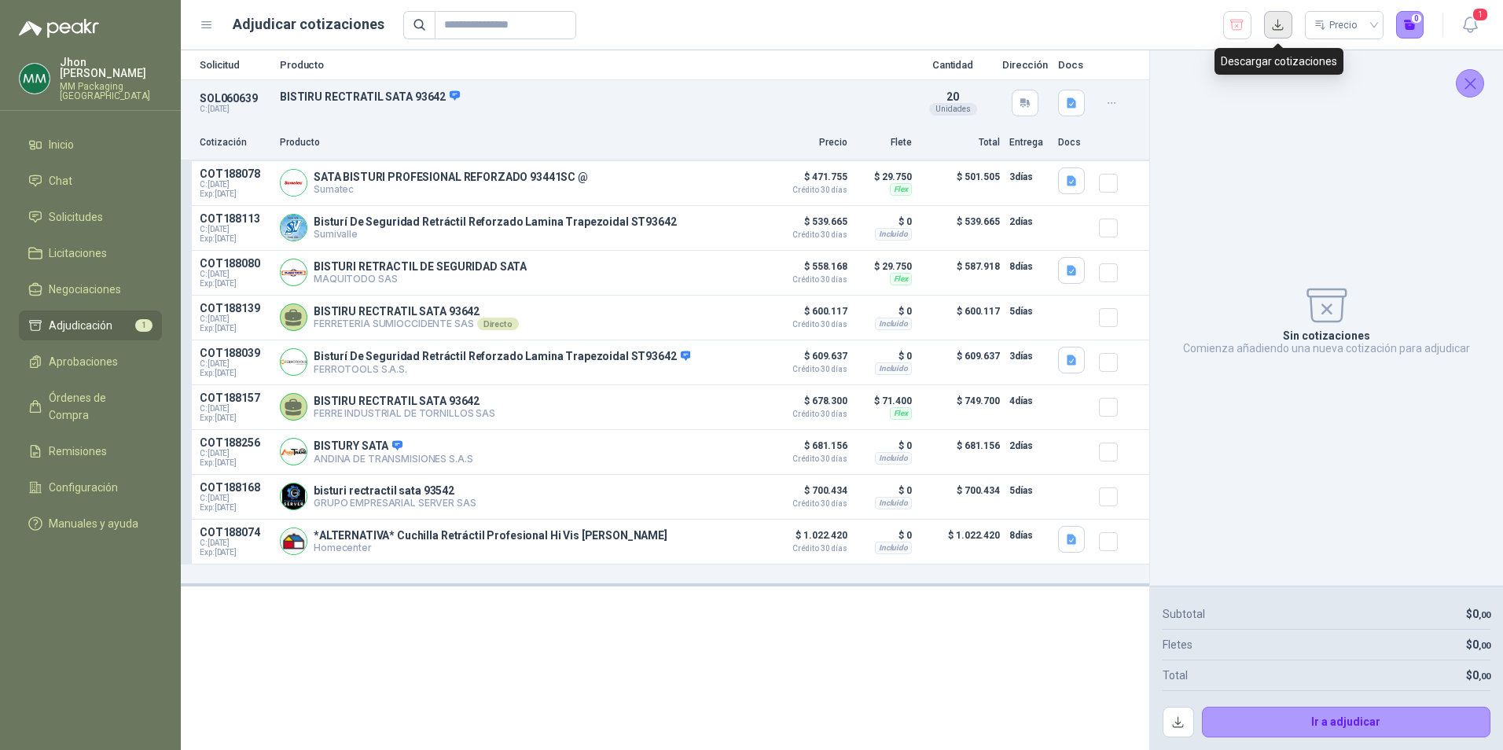
click at [1273, 27] on button "button" at bounding box center [1278, 25] width 28 height 28
click at [1073, 173] on button "button" at bounding box center [1071, 180] width 27 height 27
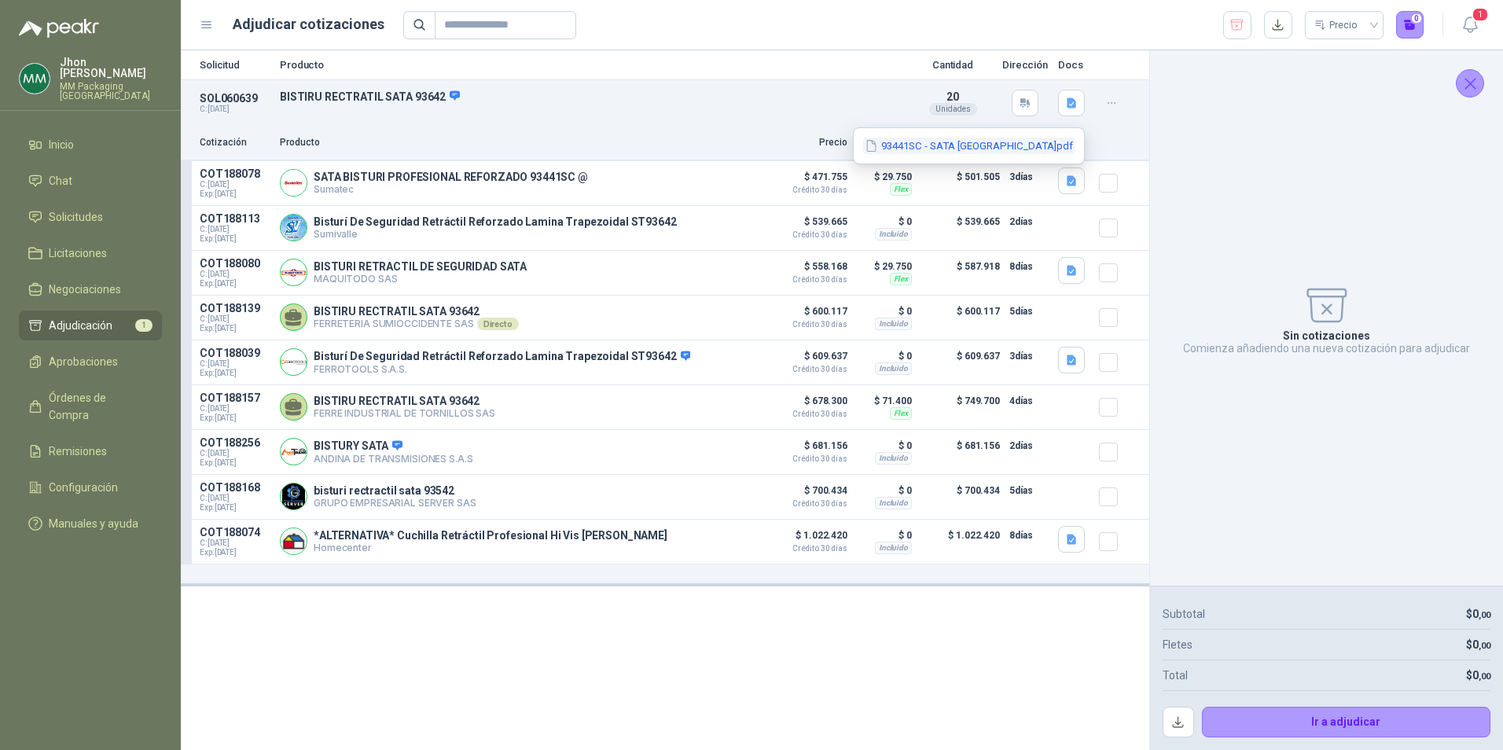
click at [986, 141] on button "93441SC - SATA [GEOGRAPHIC_DATA]pdf" at bounding box center [968, 146] width 211 height 17
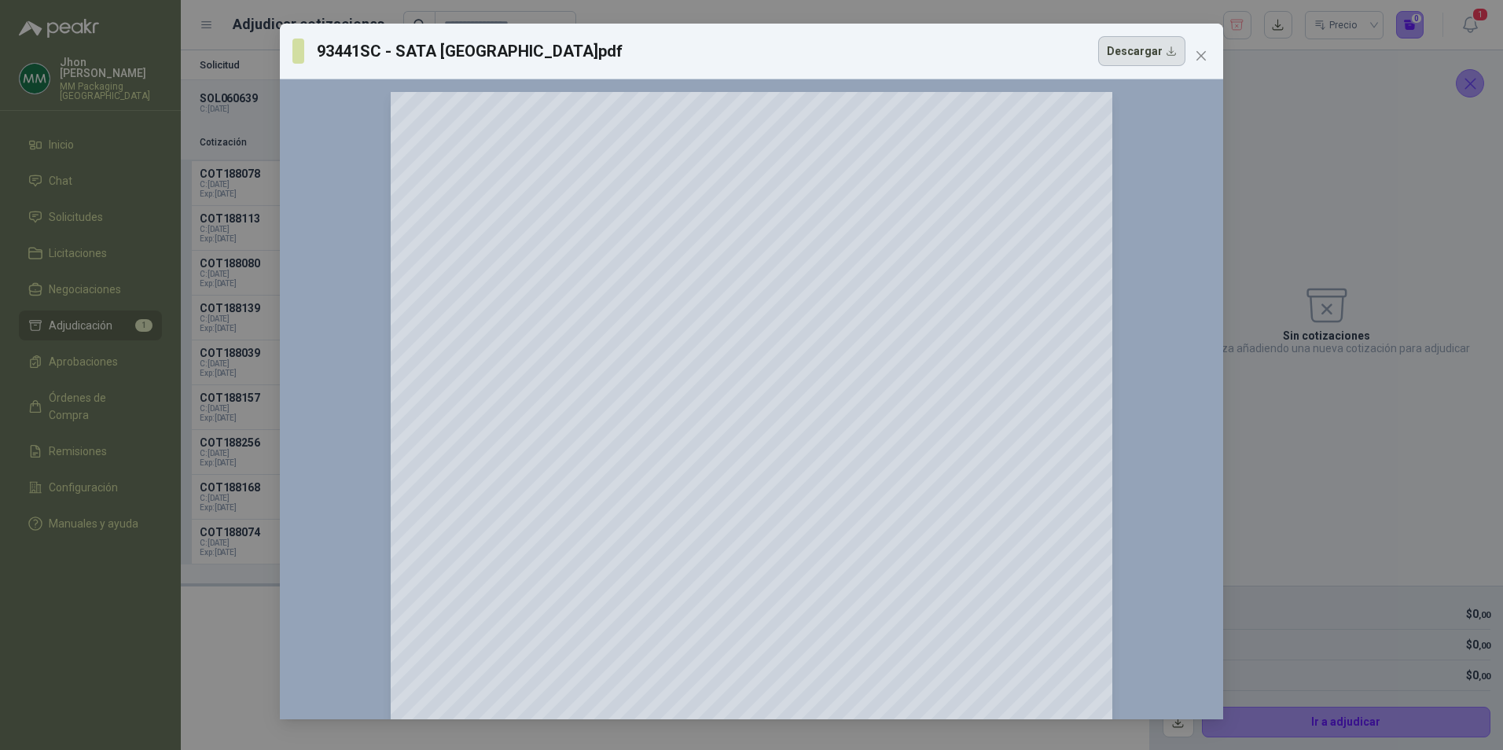
click at [1163, 57] on button "Descargar" at bounding box center [1141, 51] width 87 height 30
click at [981, 7] on div "93441SC - SATA [GEOGRAPHIC_DATA]pdf Descargar 150 %" at bounding box center [751, 375] width 1503 height 750
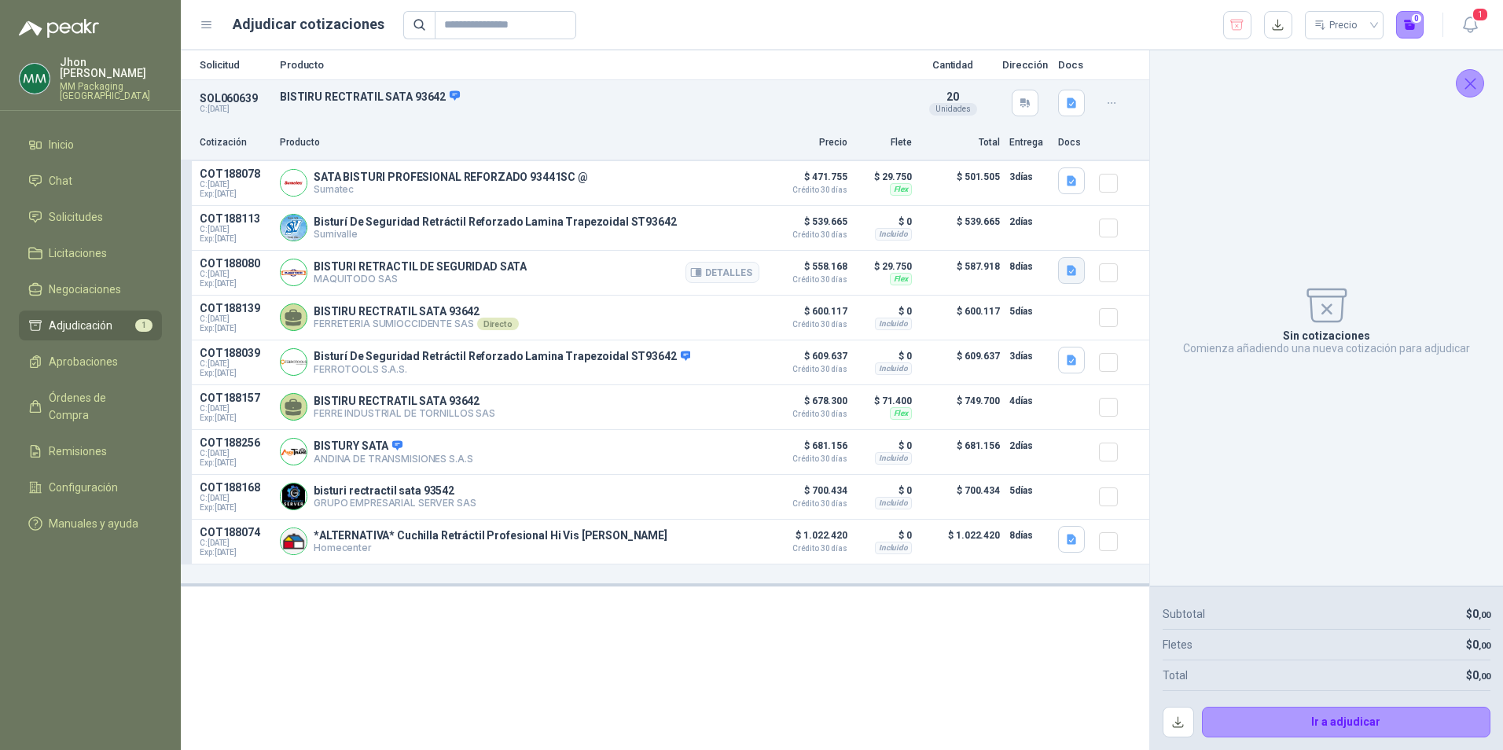
click at [1073, 270] on icon "button" at bounding box center [1071, 270] width 9 height 10
click at [1054, 244] on button "image.png" at bounding box center [1040, 237] width 68 height 17
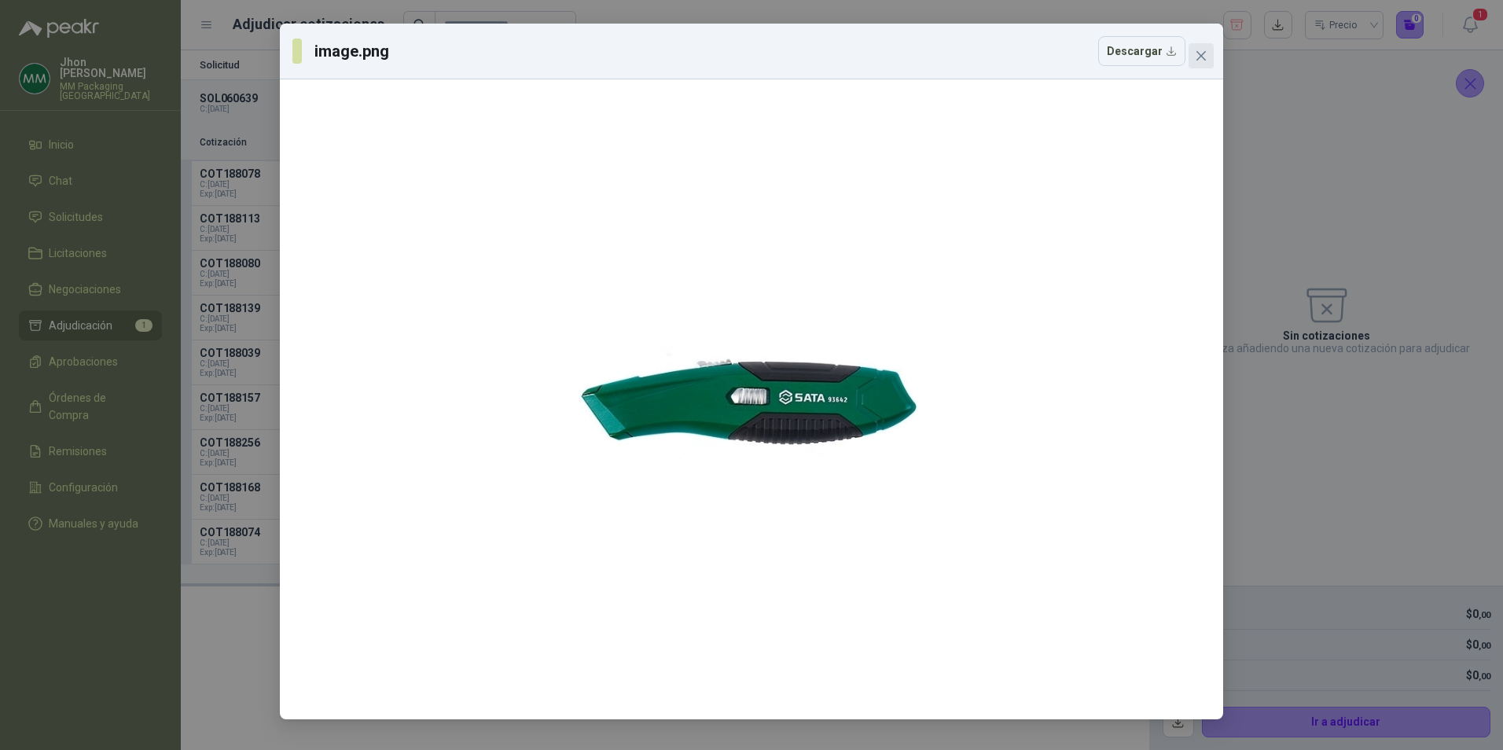
click at [1207, 50] on span "Close" at bounding box center [1201, 56] width 25 height 13
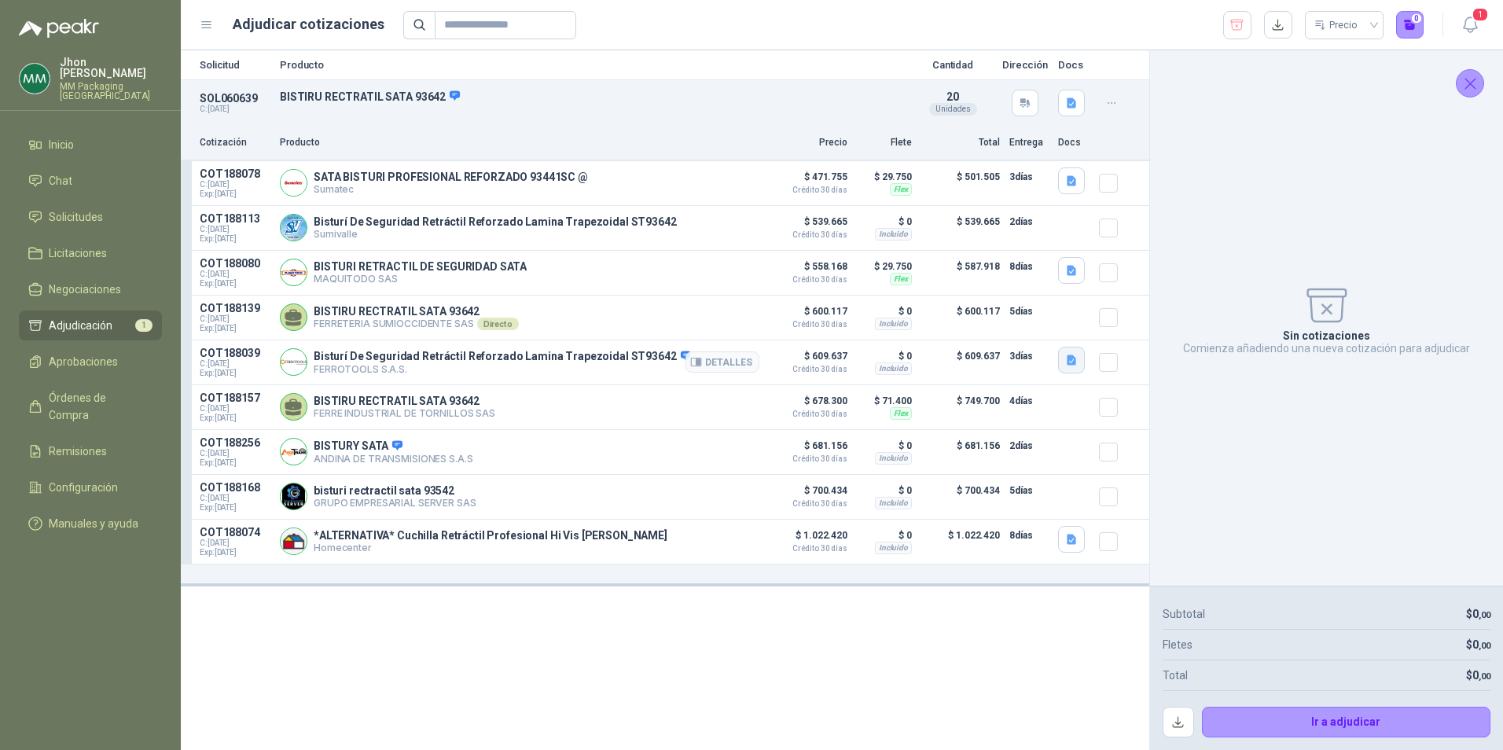
click at [1072, 365] on icon "button" at bounding box center [1071, 360] width 9 height 10
click at [1048, 328] on button "image.png" at bounding box center [1040, 328] width 68 height 17
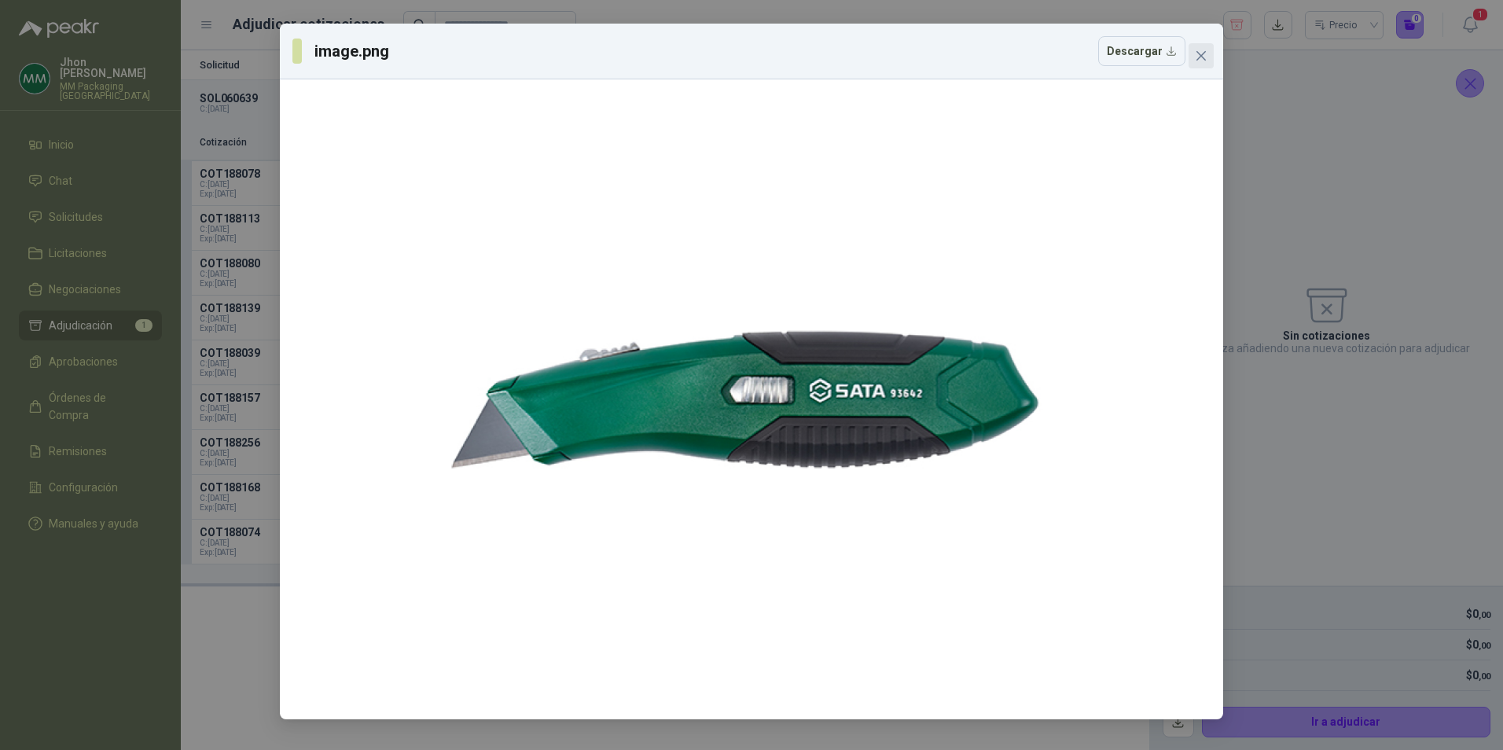
click at [1200, 52] on icon "close" at bounding box center [1201, 56] width 13 height 13
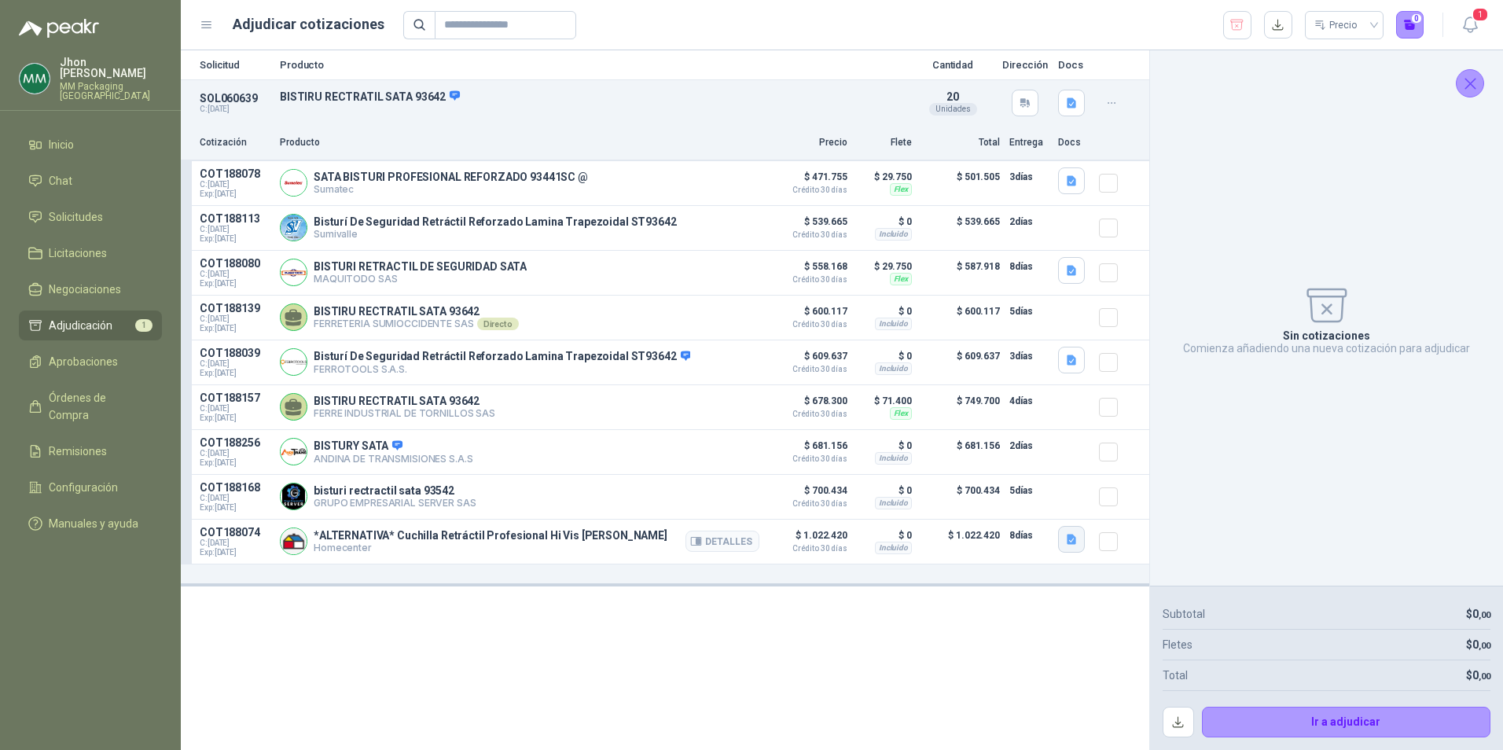
click at [1069, 546] on icon "button" at bounding box center [1071, 539] width 13 height 13
click at [1049, 464] on button "image.png" at bounding box center [1040, 462] width 68 height 17
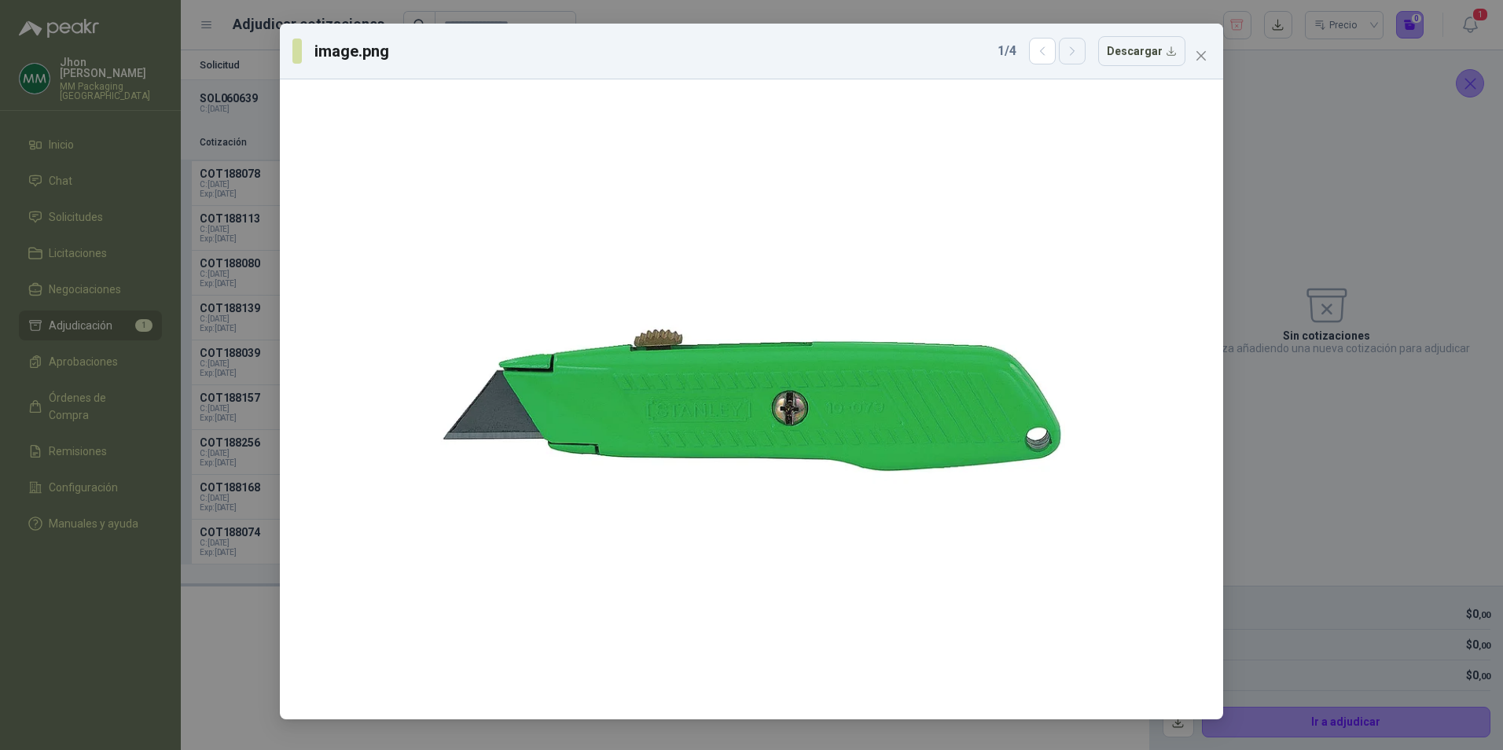
click at [1086, 63] on button "button" at bounding box center [1072, 51] width 27 height 27
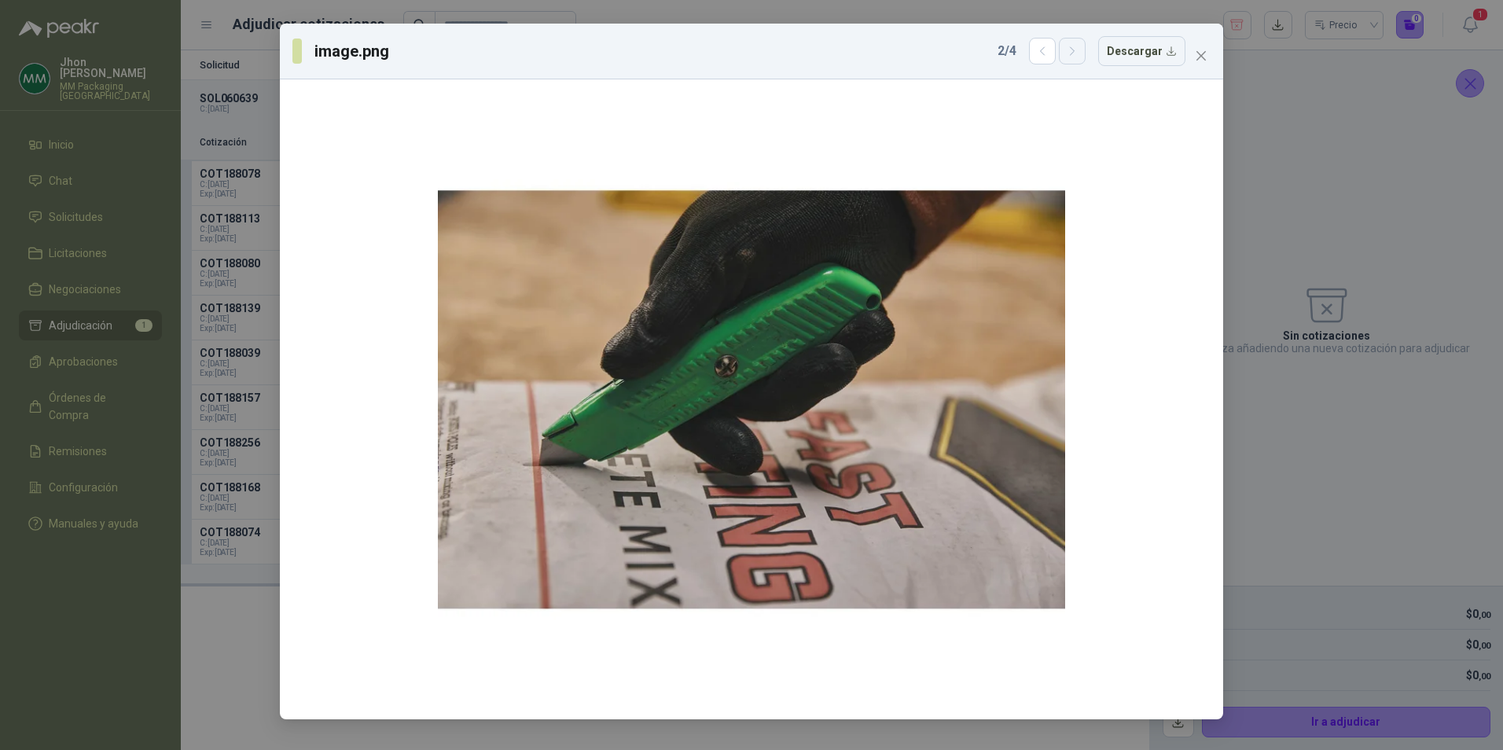
click at [1086, 50] on button "button" at bounding box center [1072, 51] width 27 height 27
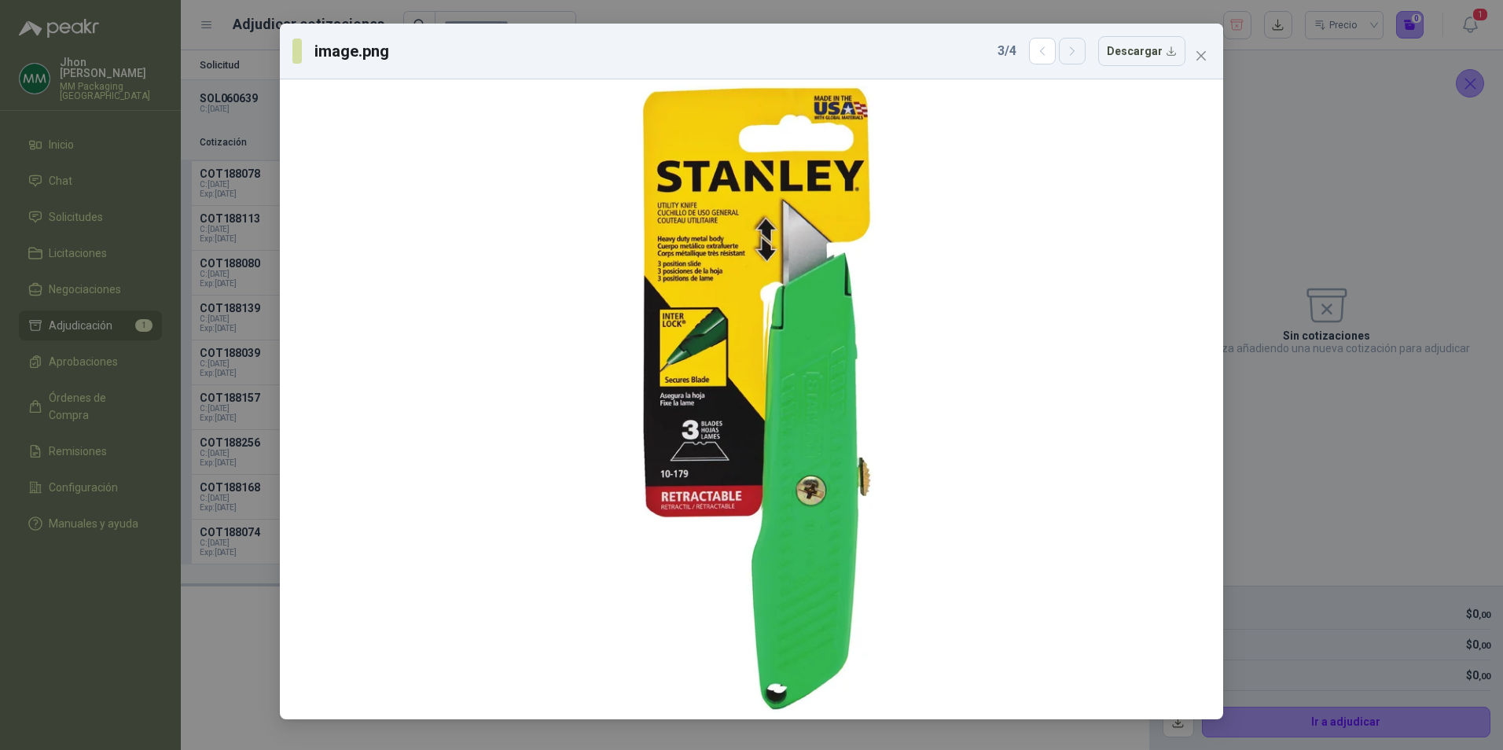
click at [1085, 50] on button "button" at bounding box center [1072, 51] width 27 height 27
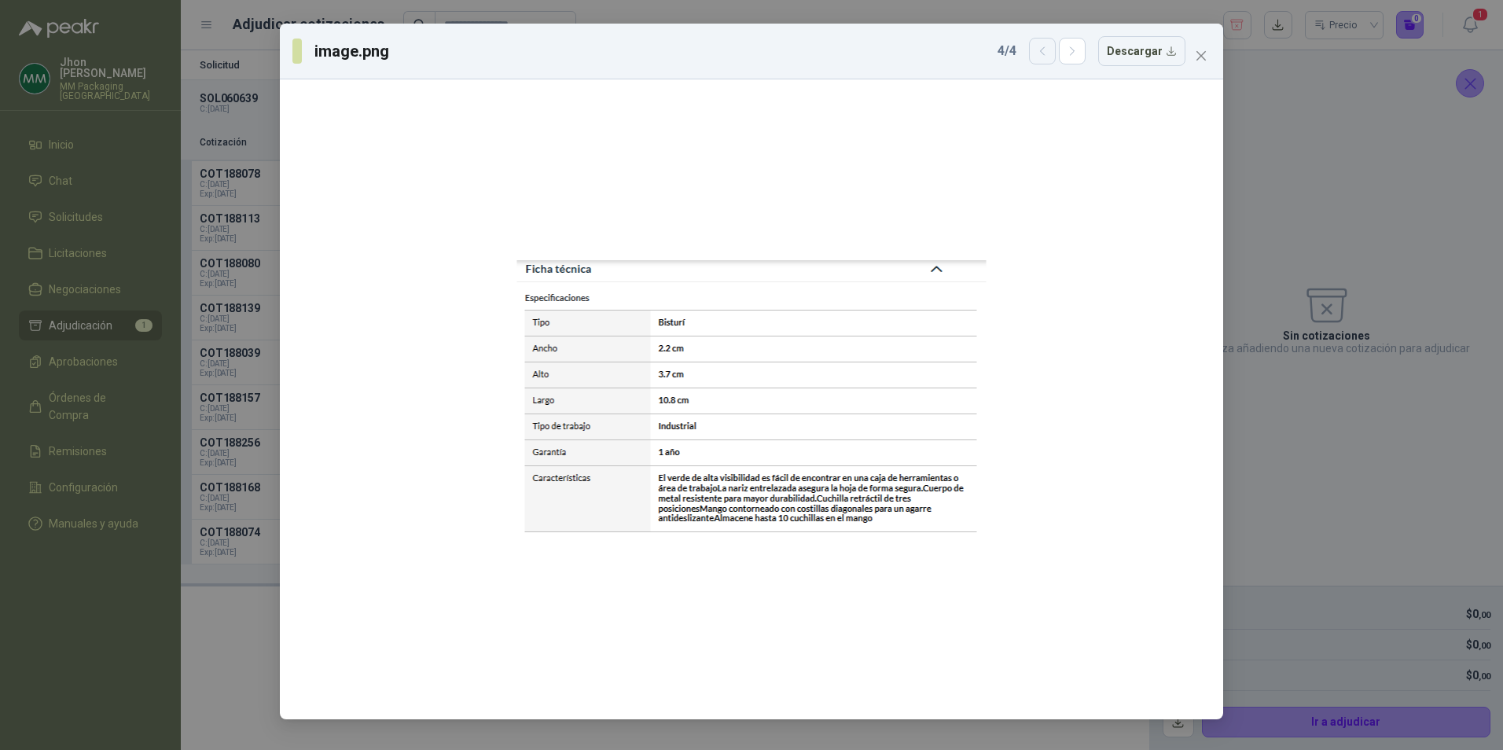
click at [1042, 48] on icon "button" at bounding box center [1042, 51] width 13 height 13
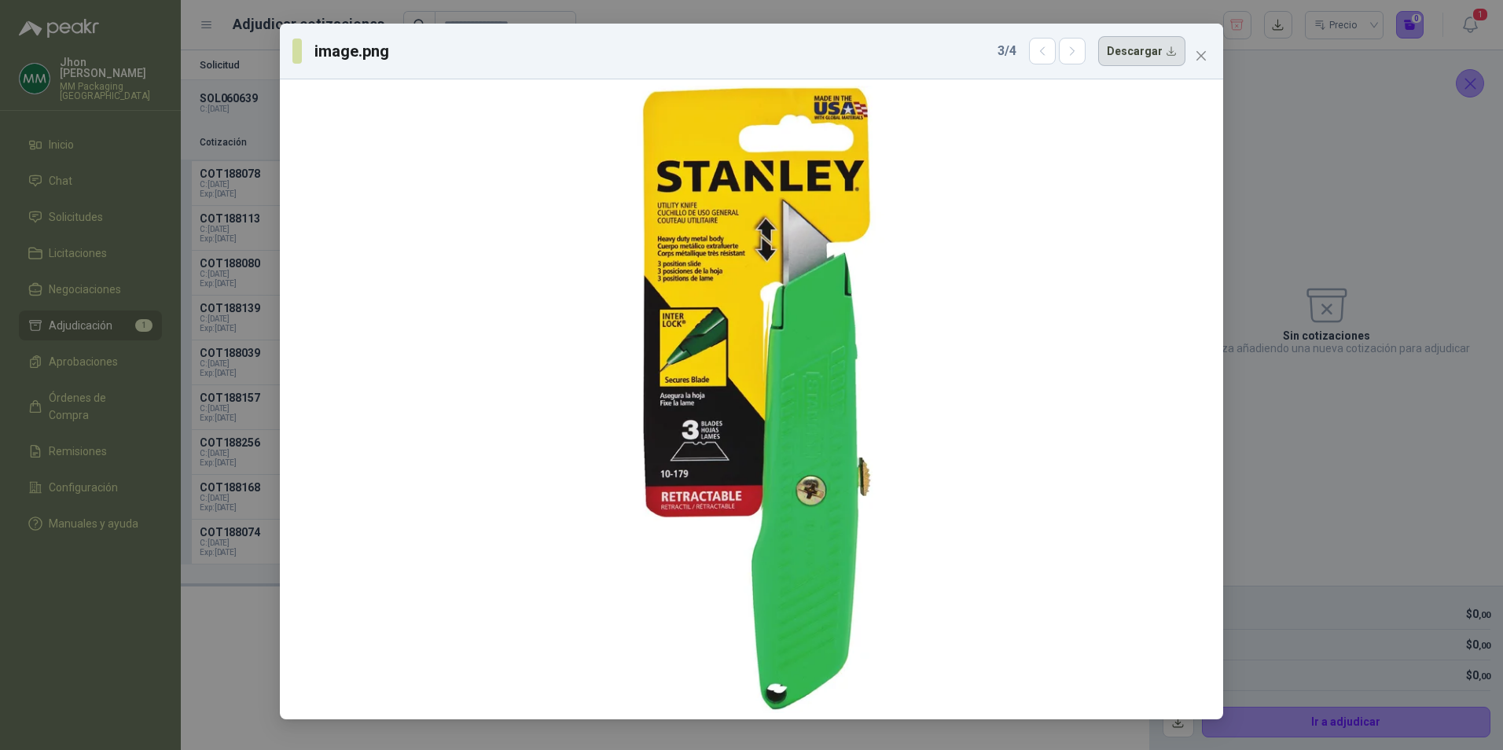
click at [1143, 55] on button "Descargar" at bounding box center [1141, 51] width 87 height 30
click at [1196, 64] on button "Close" at bounding box center [1201, 55] width 25 height 25
